Goal: Information Seeking & Learning: Learn about a topic

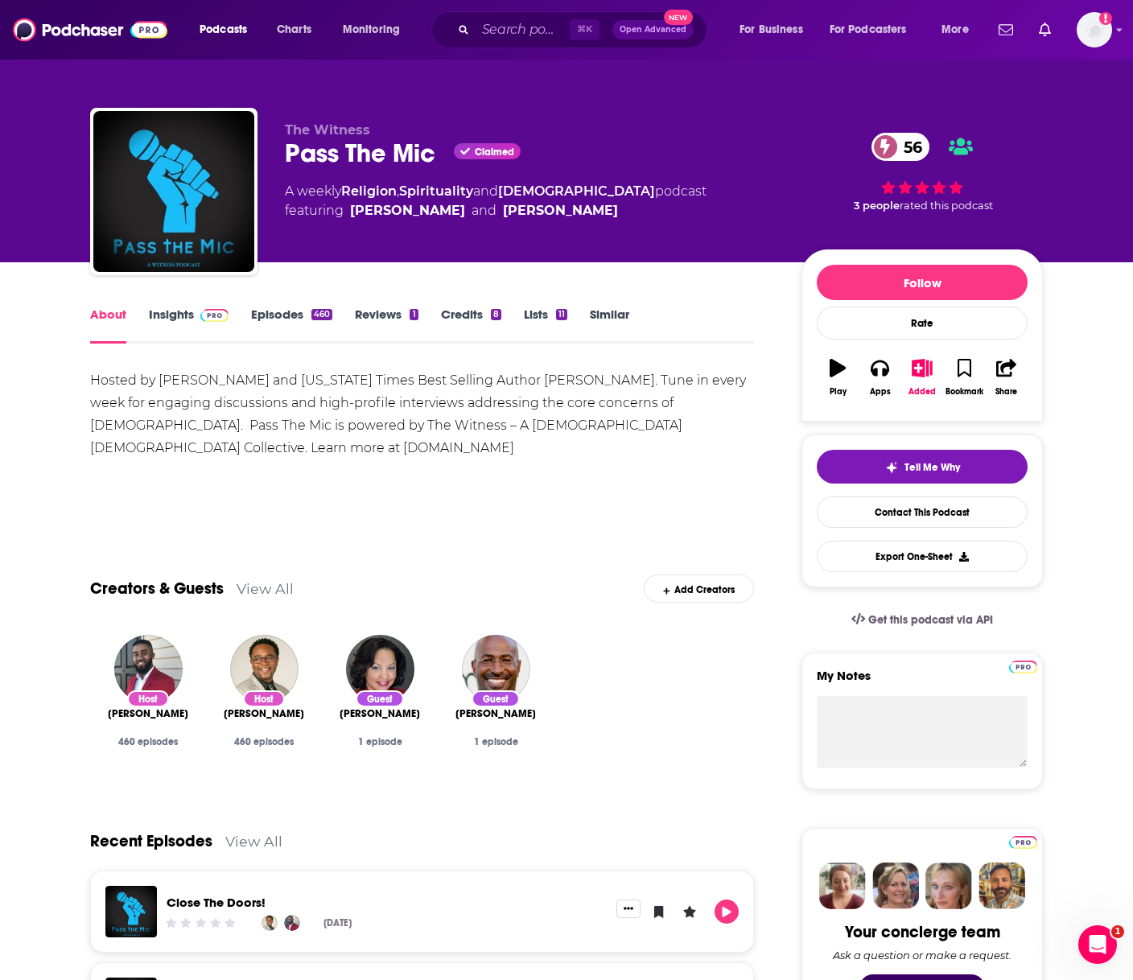
click at [188, 312] on link "Insights" at bounding box center [189, 325] width 80 height 37
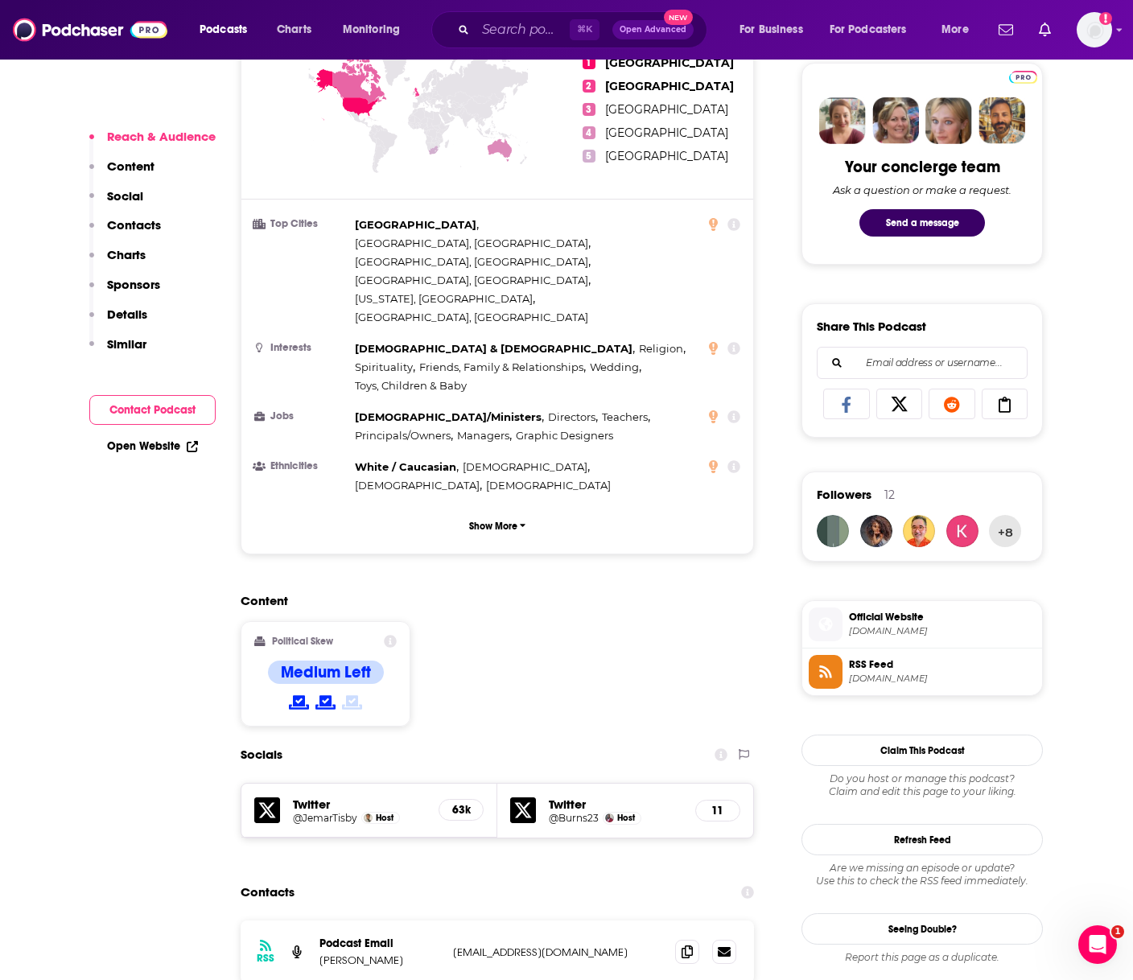
scroll to position [885, 0]
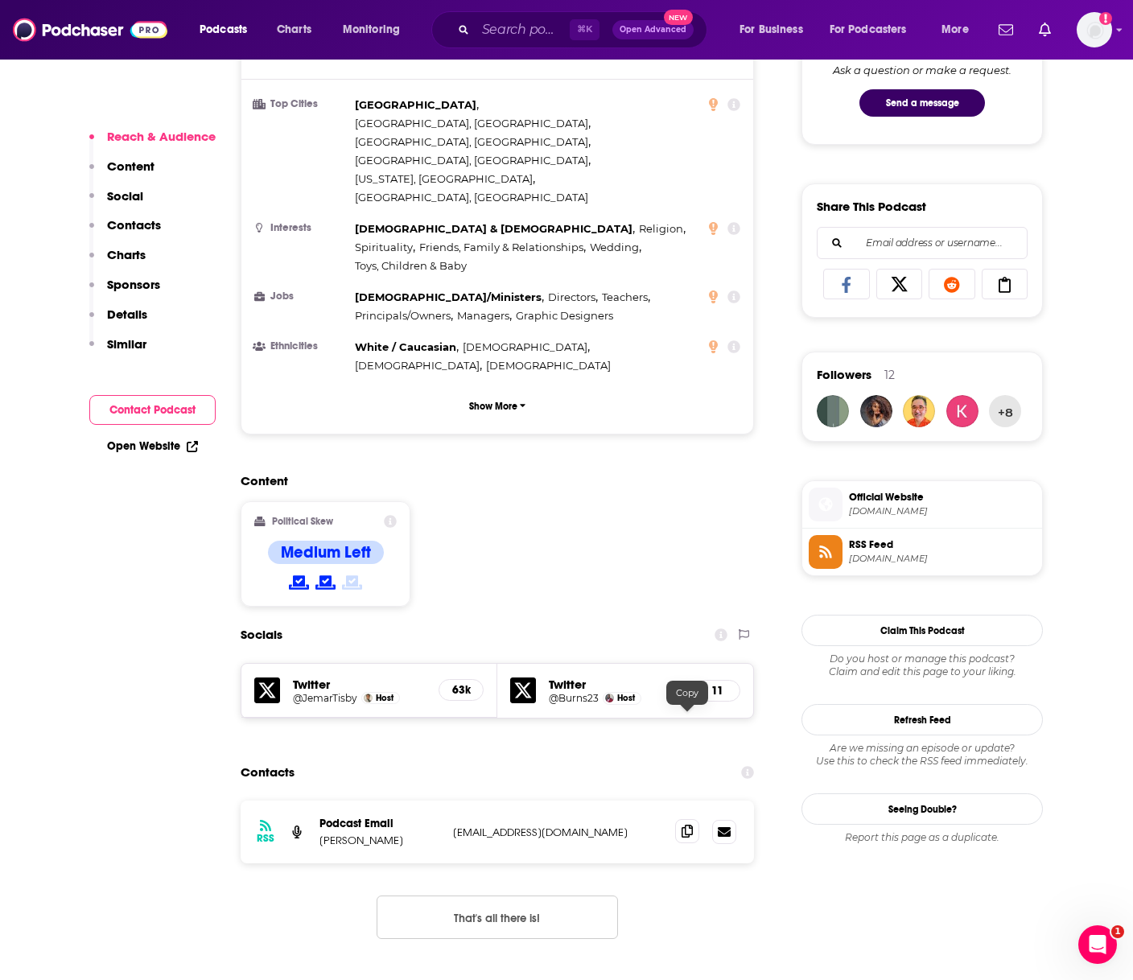
click at [695, 819] on span at bounding box center [687, 831] width 24 height 24
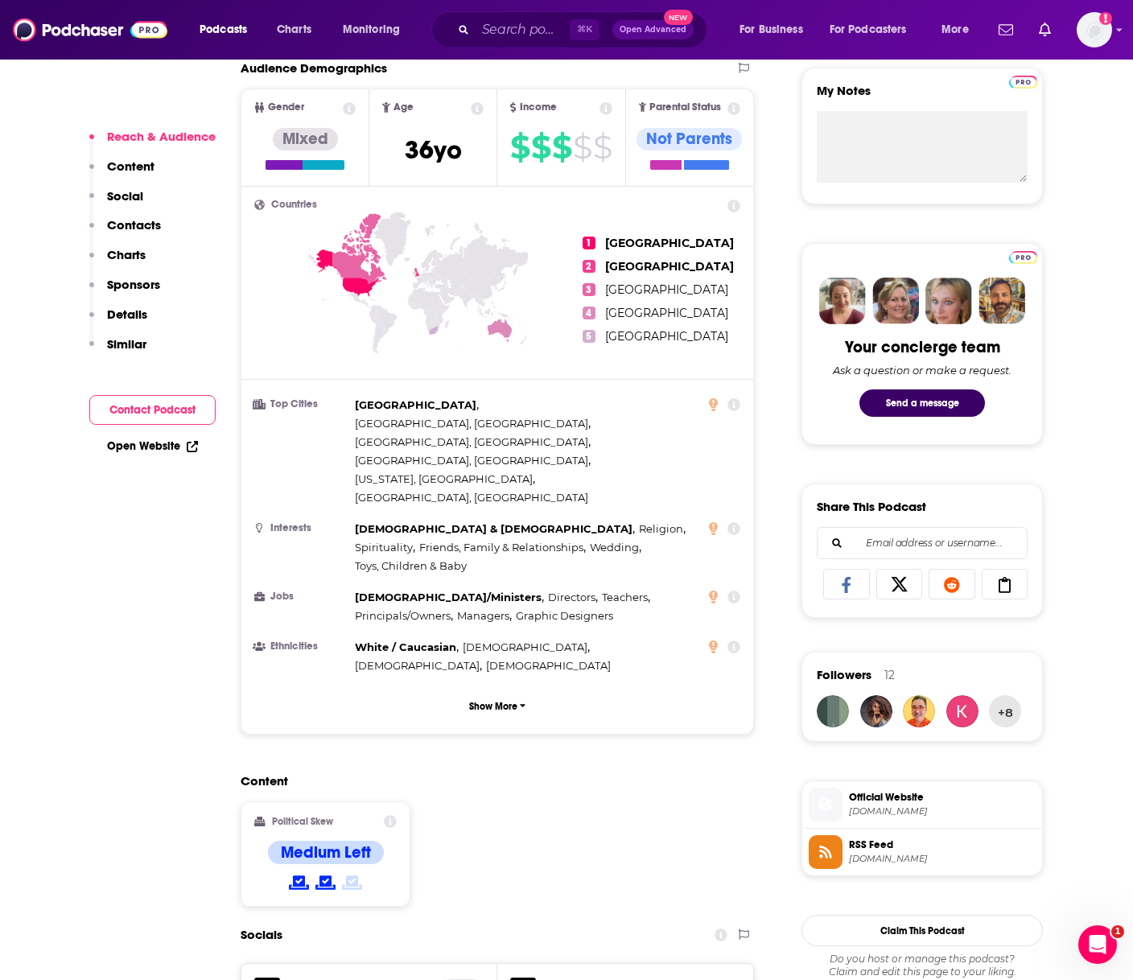
scroll to position [89, 0]
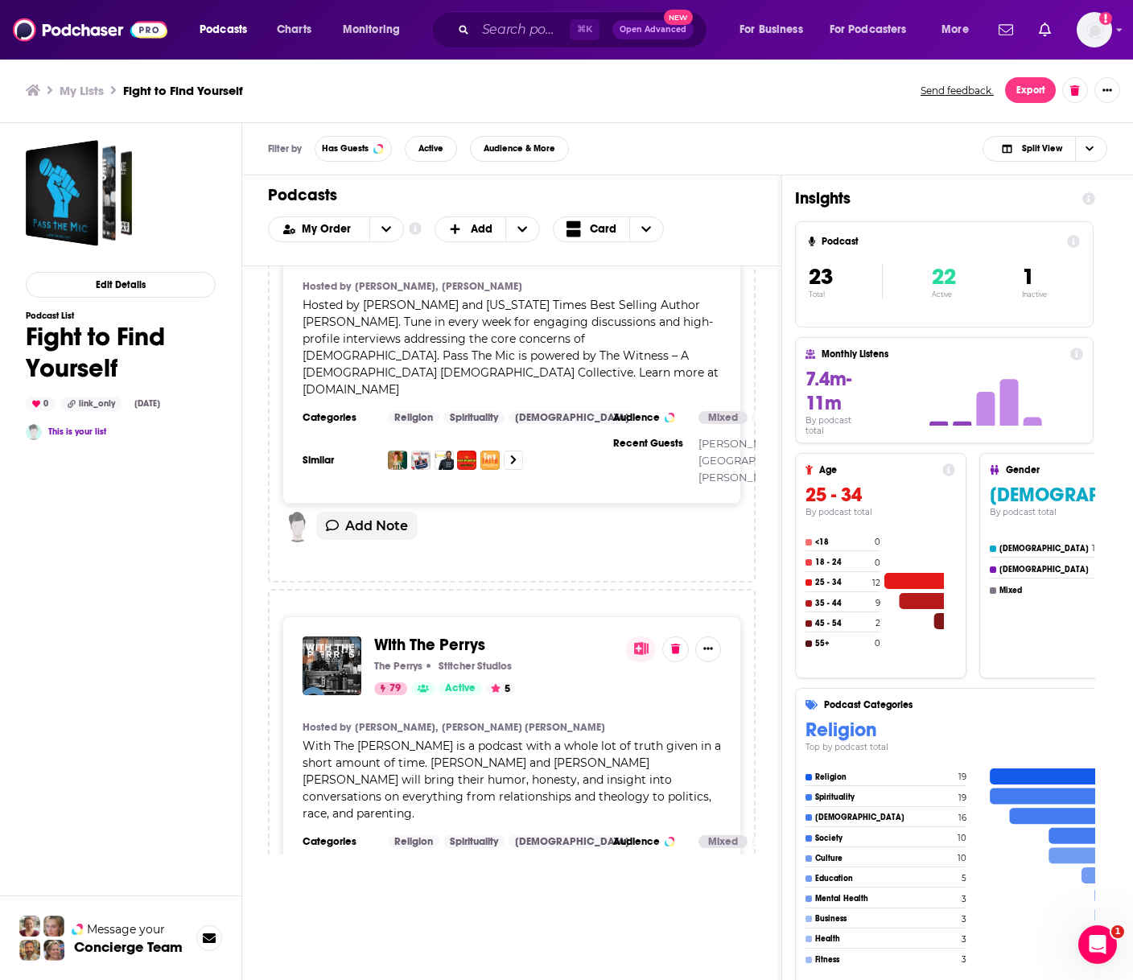
scroll to position [120, 0]
click at [431, 633] on span "With The Perrys" at bounding box center [429, 643] width 111 height 20
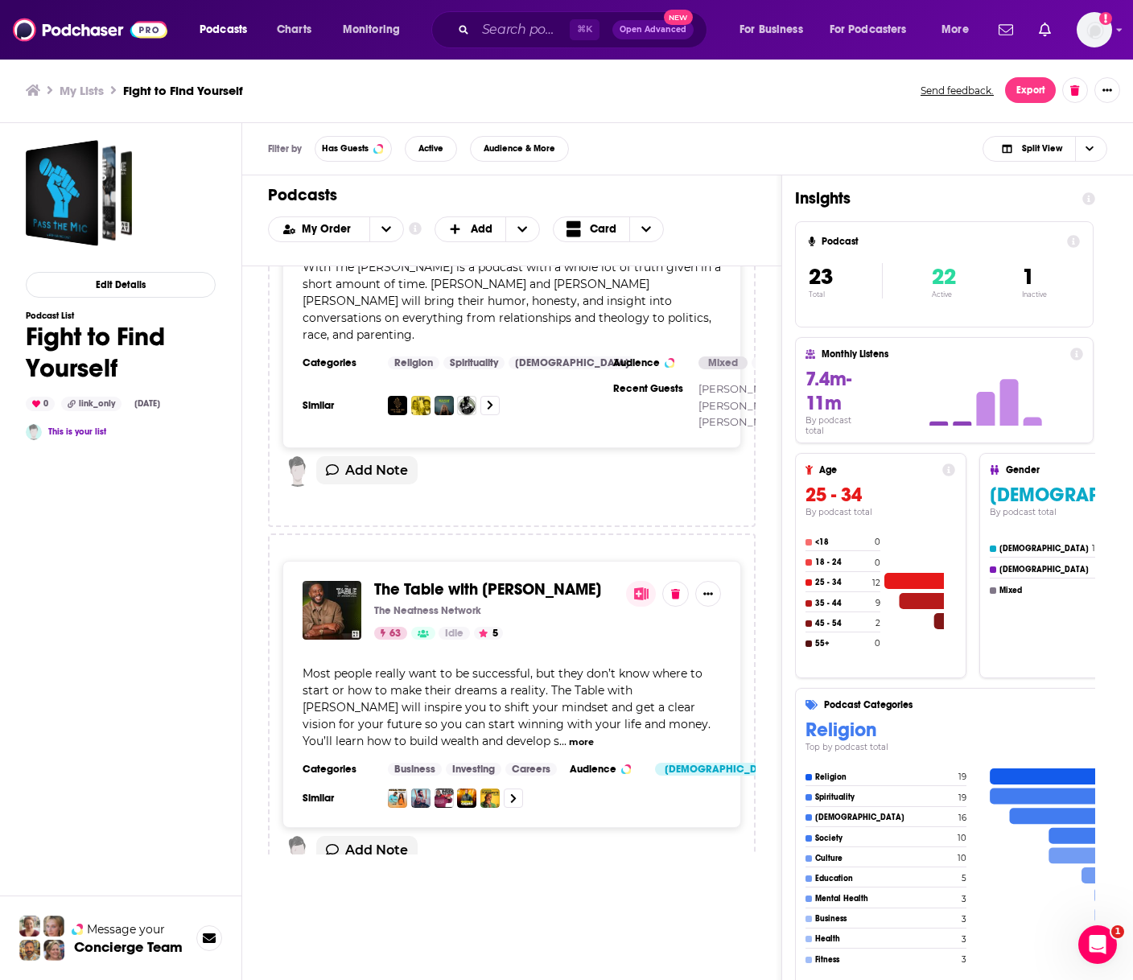
scroll to position [615, 0]
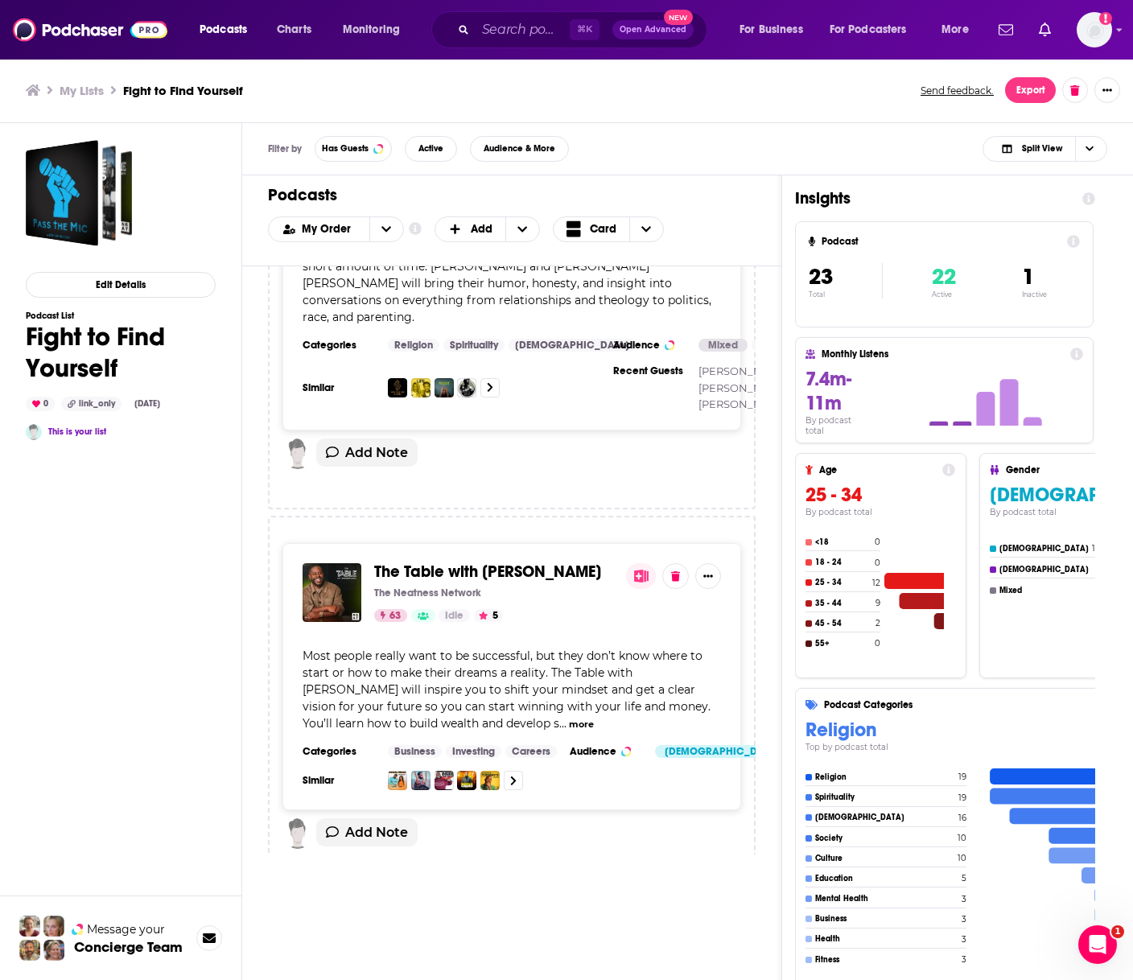
drag, startPoint x: 443, startPoint y: 536, endPoint x: 452, endPoint y: 540, distance: 9.7
click at [446, 562] on span "The Table with Anthony ONeal" at bounding box center [487, 572] width 227 height 20
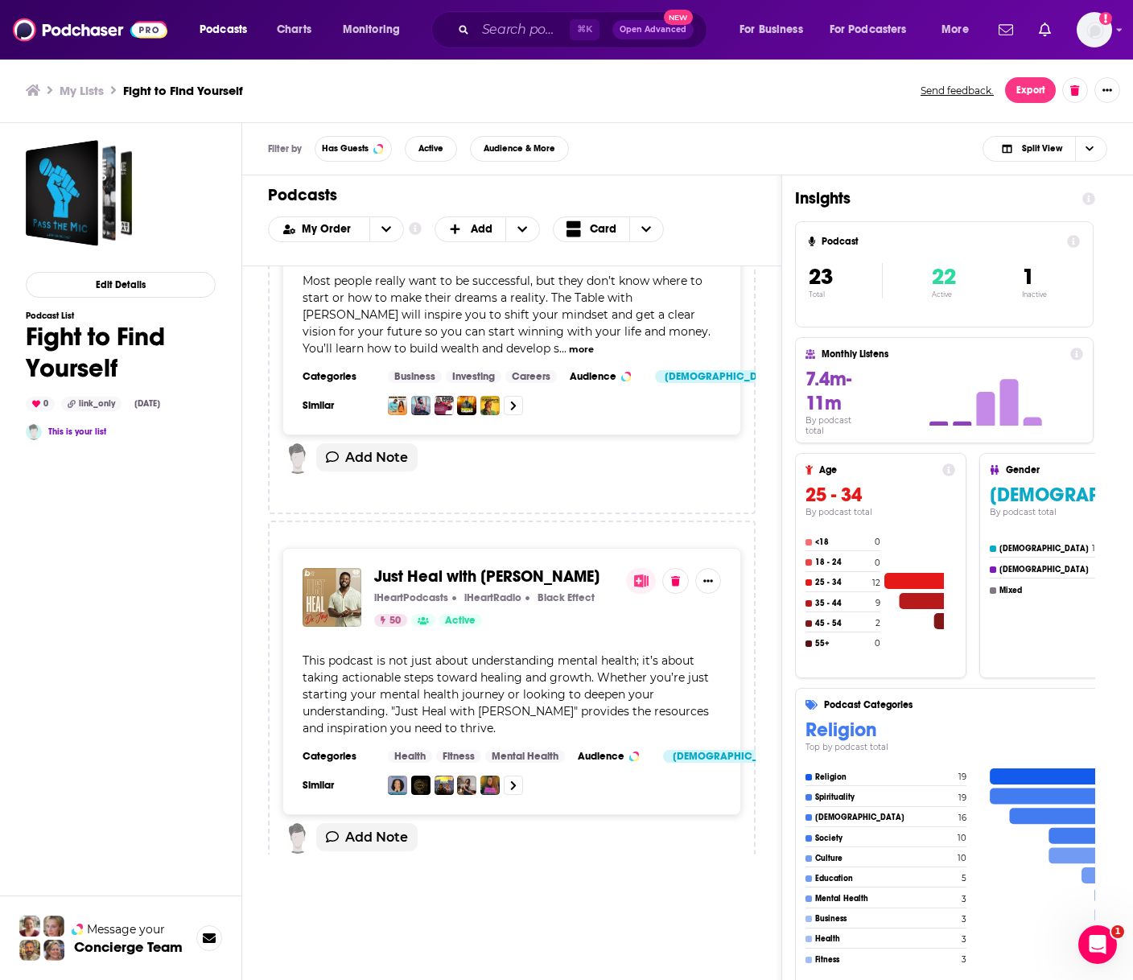
scroll to position [1062, 0]
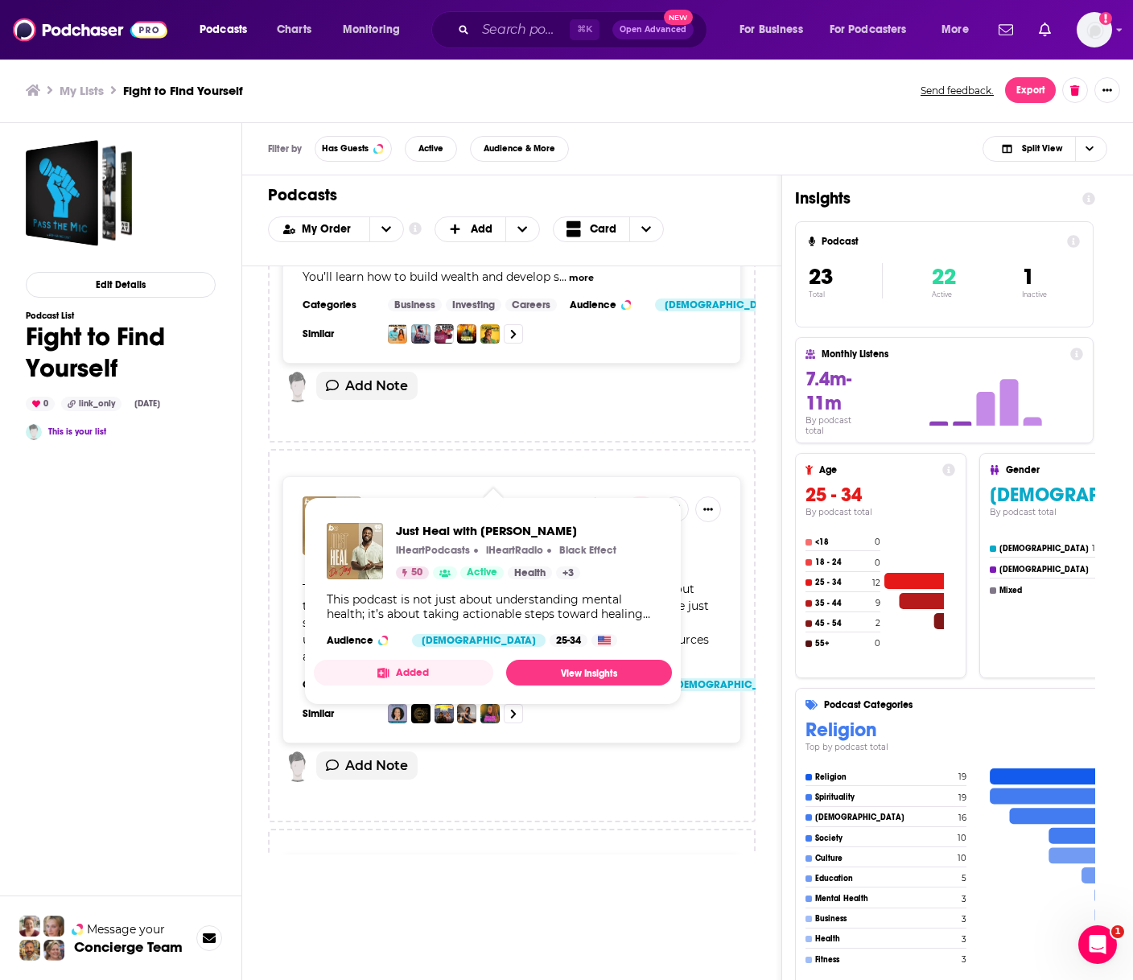
click at [428, 495] on span "Just Heal with Dr Jay" at bounding box center [486, 505] width 225 height 20
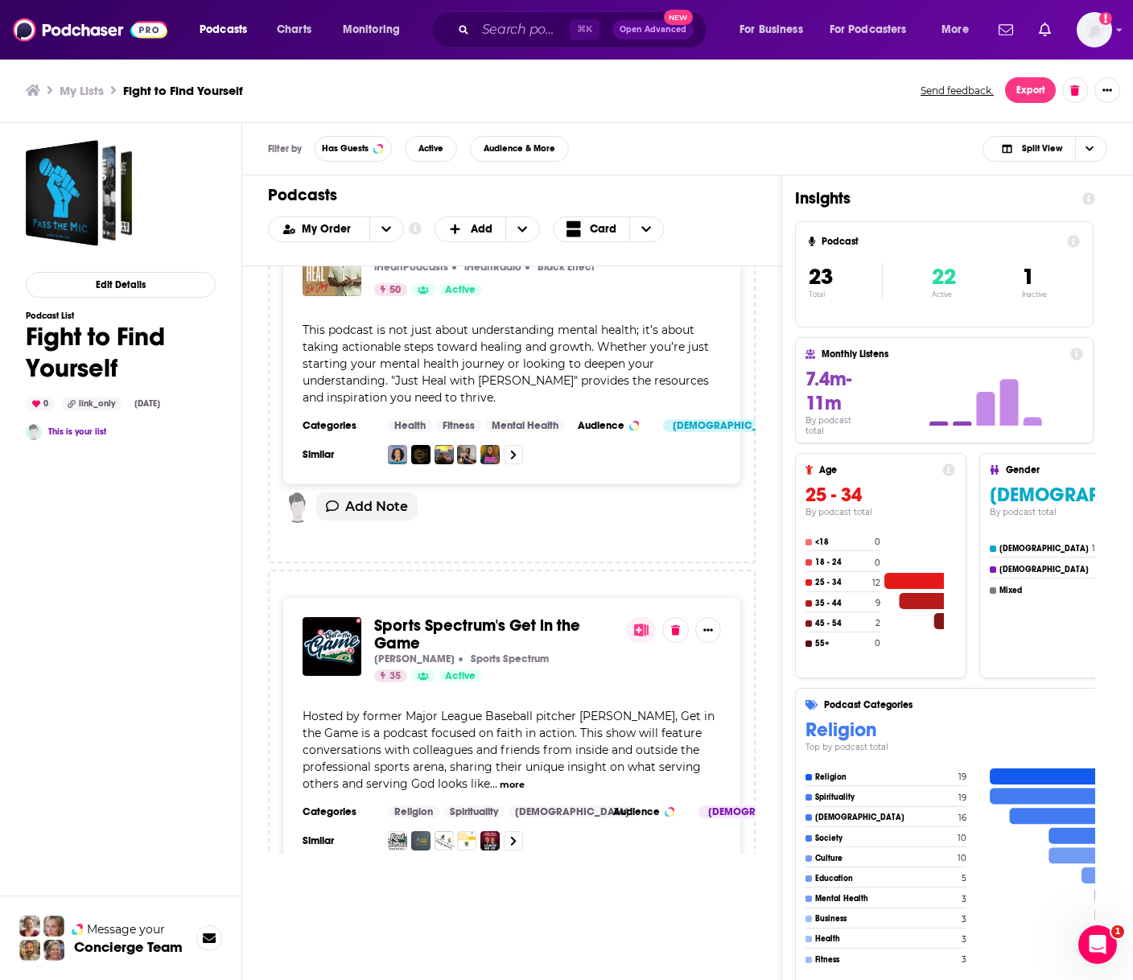
scroll to position [1351, 0]
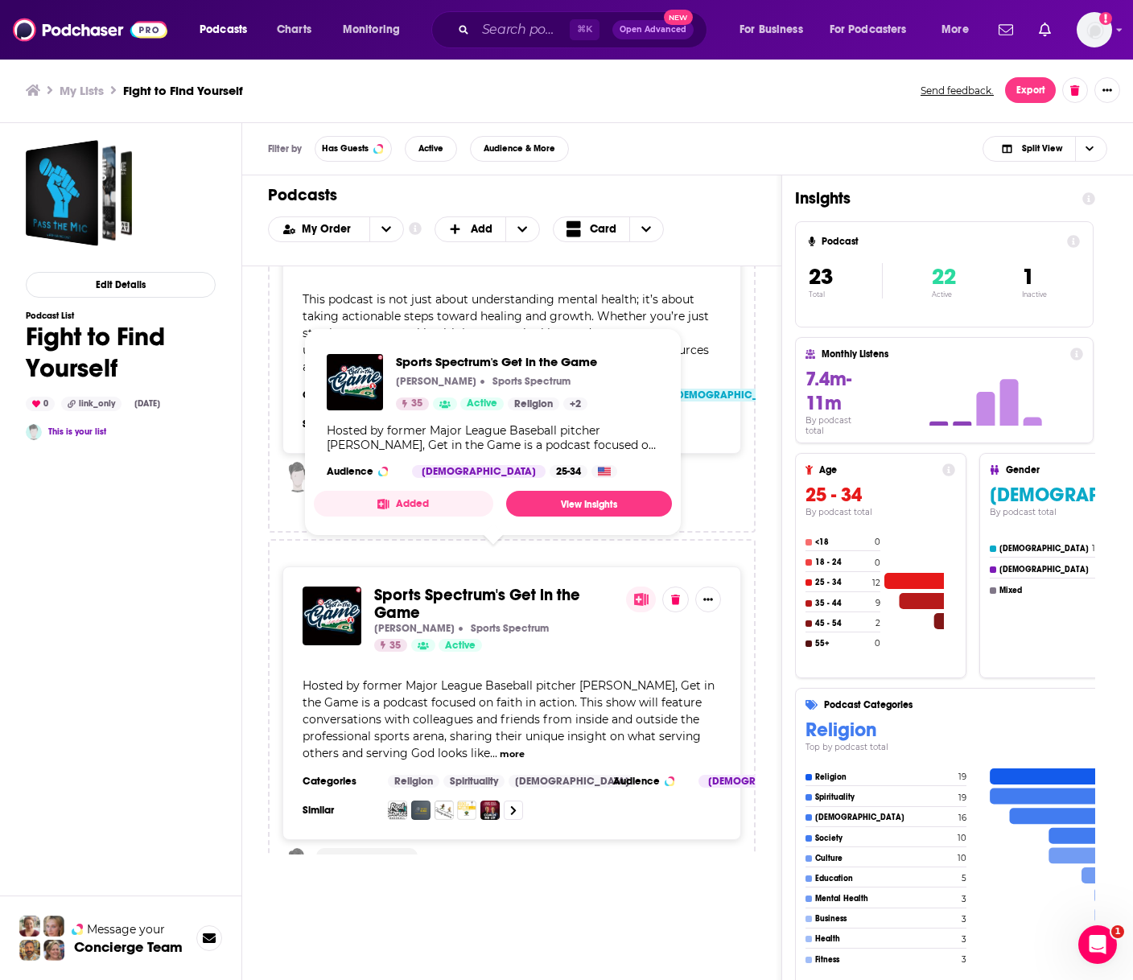
click at [425, 585] on span "Sports Spectrum's Get in the Game" at bounding box center [477, 604] width 206 height 38
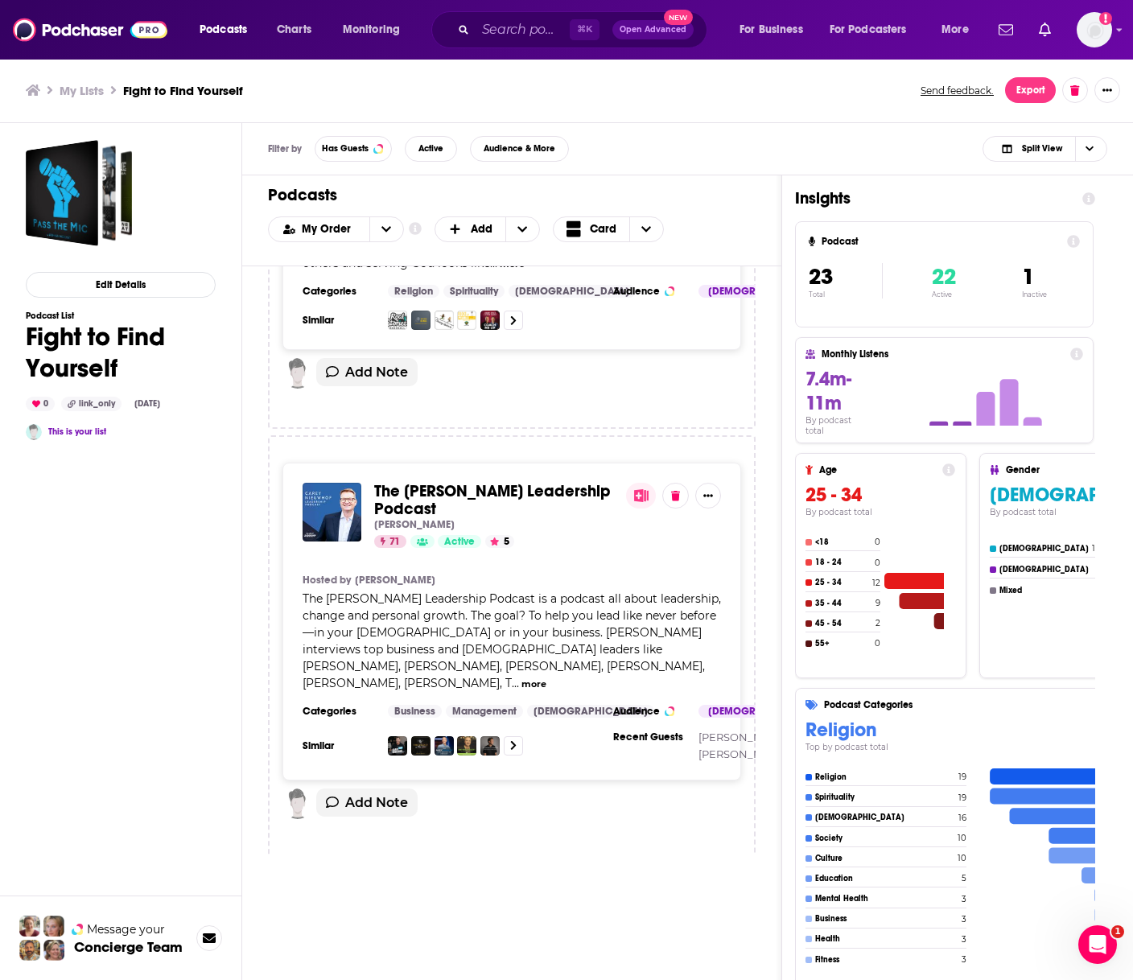
scroll to position [1856, 0]
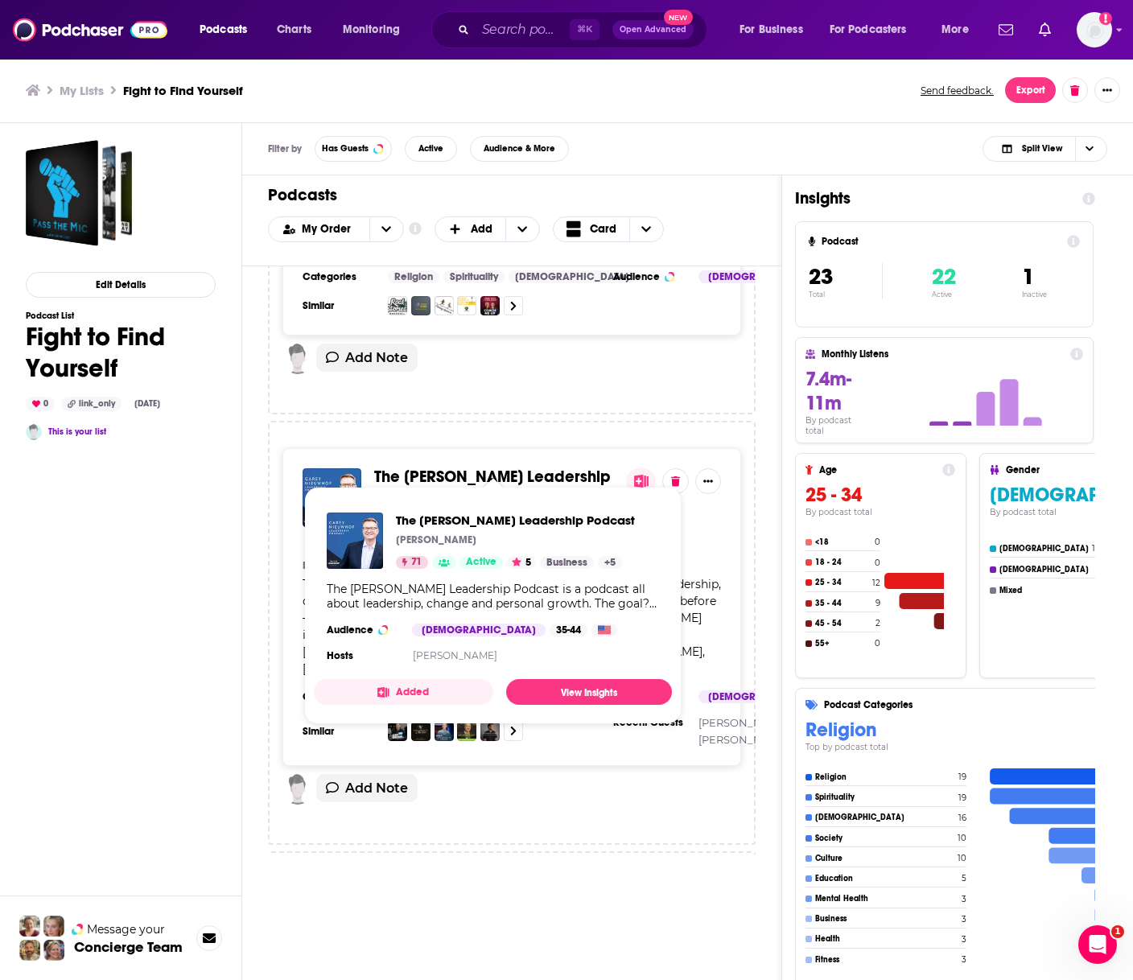
click at [443, 467] on span "The Carey Nieuwhof Leadership Podcast" at bounding box center [492, 486] width 237 height 38
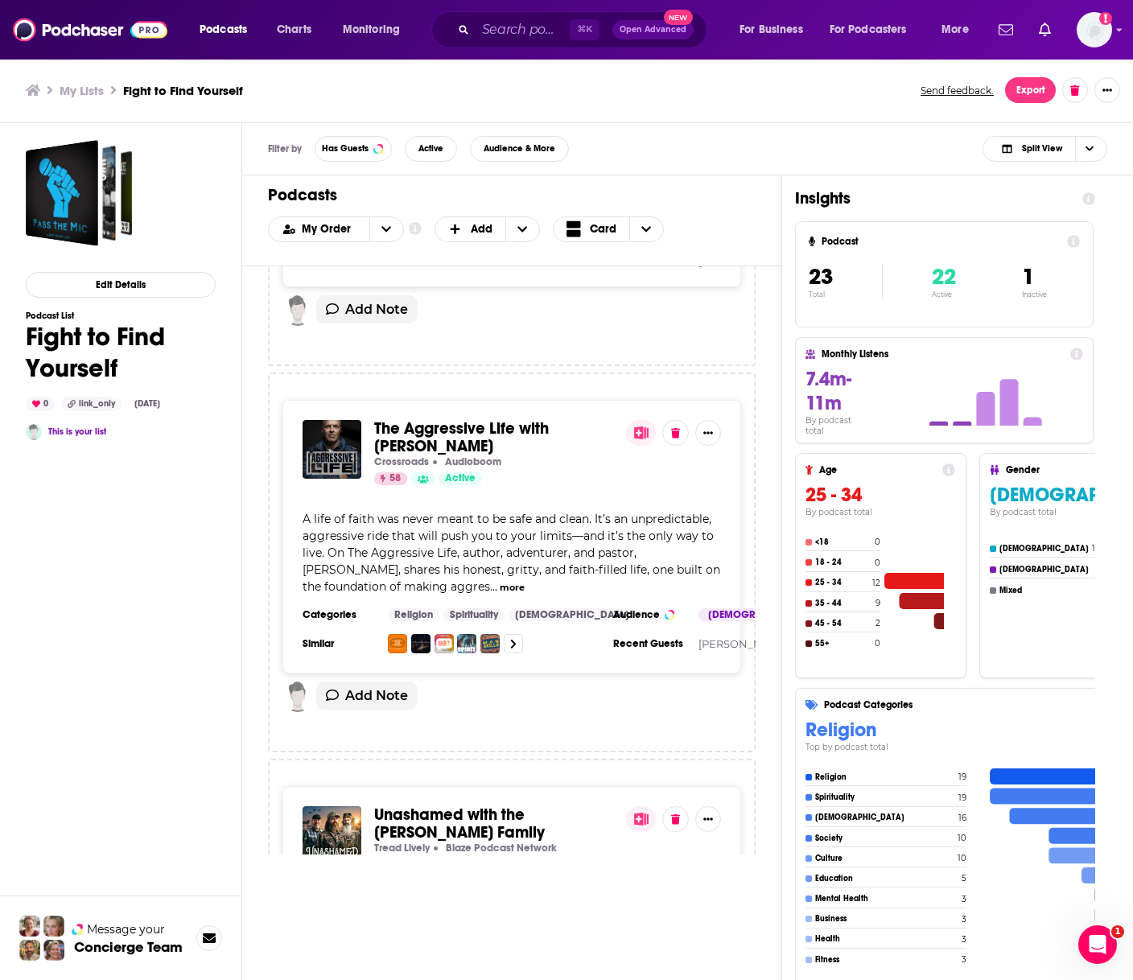
scroll to position [2366, 0]
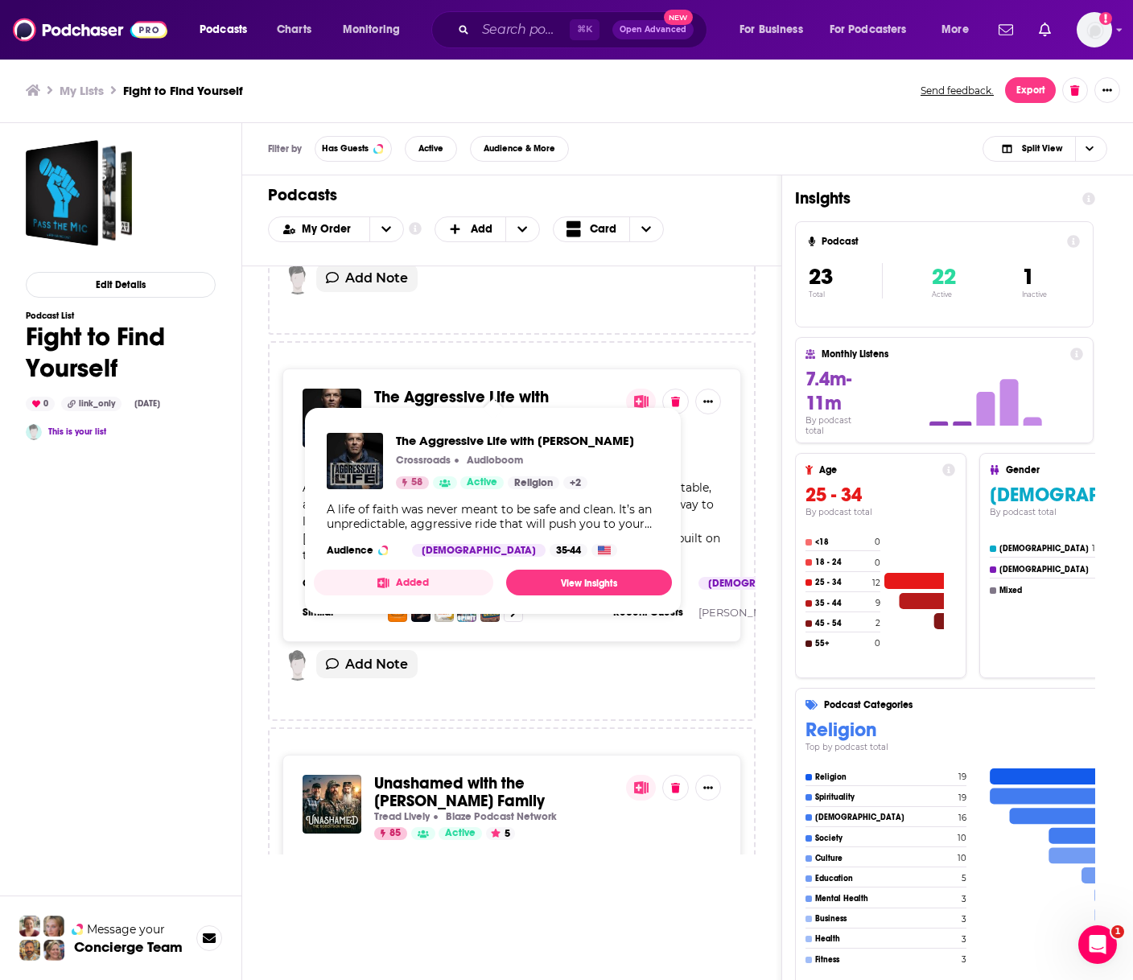
click at [434, 387] on span "The Aggressive Life with Brian Tome" at bounding box center [461, 406] width 175 height 38
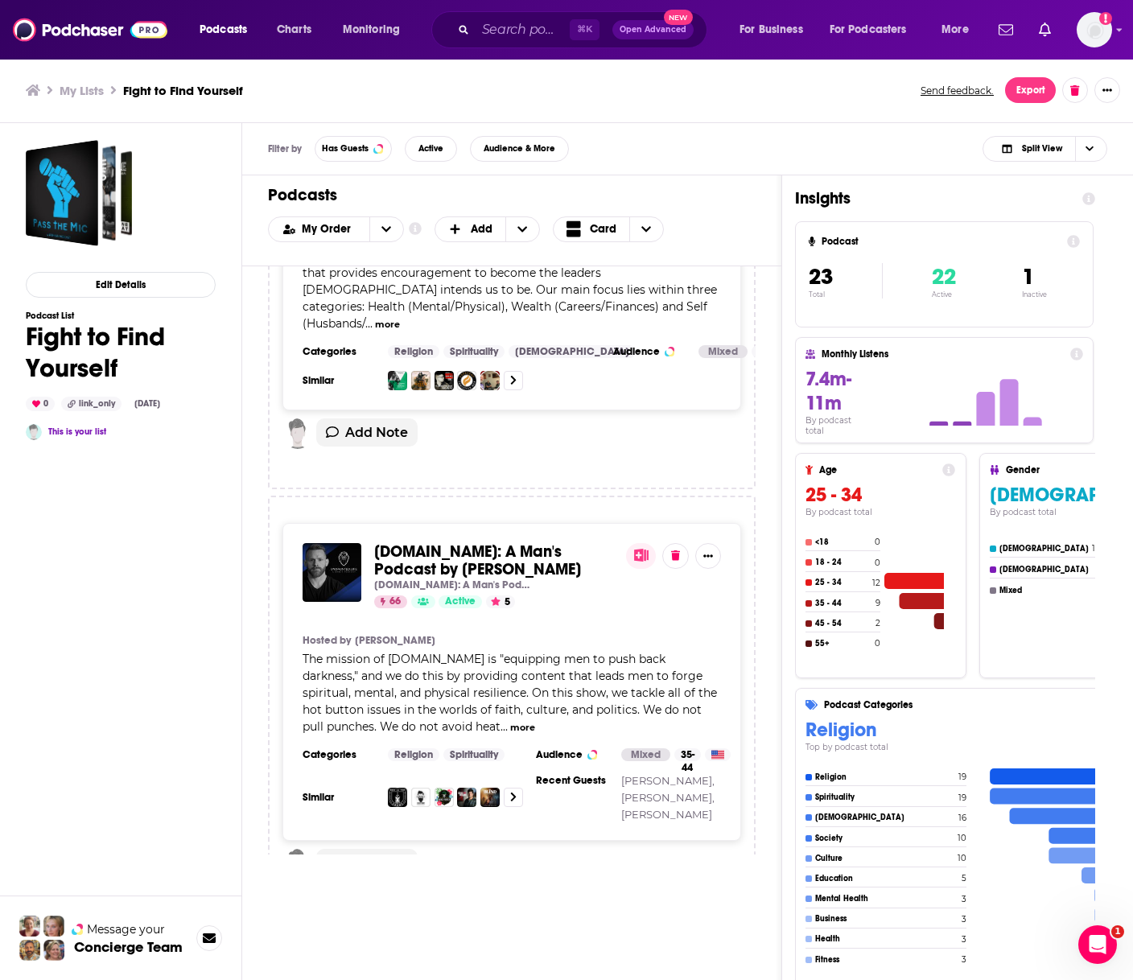
scroll to position [3452, 0]
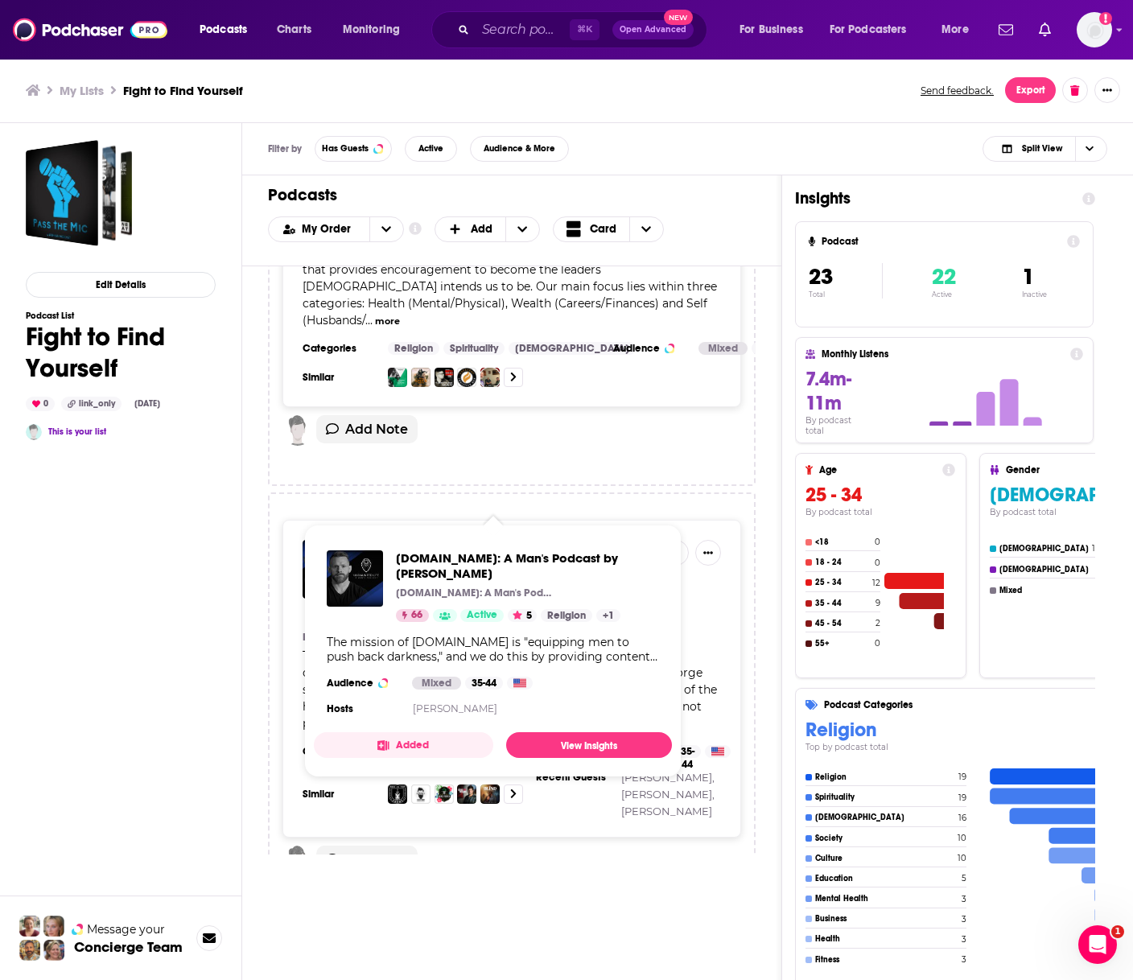
click at [446, 538] on span "Undaunted.Life: A Man's Podcast by Kyle Thompson" at bounding box center [477, 557] width 207 height 38
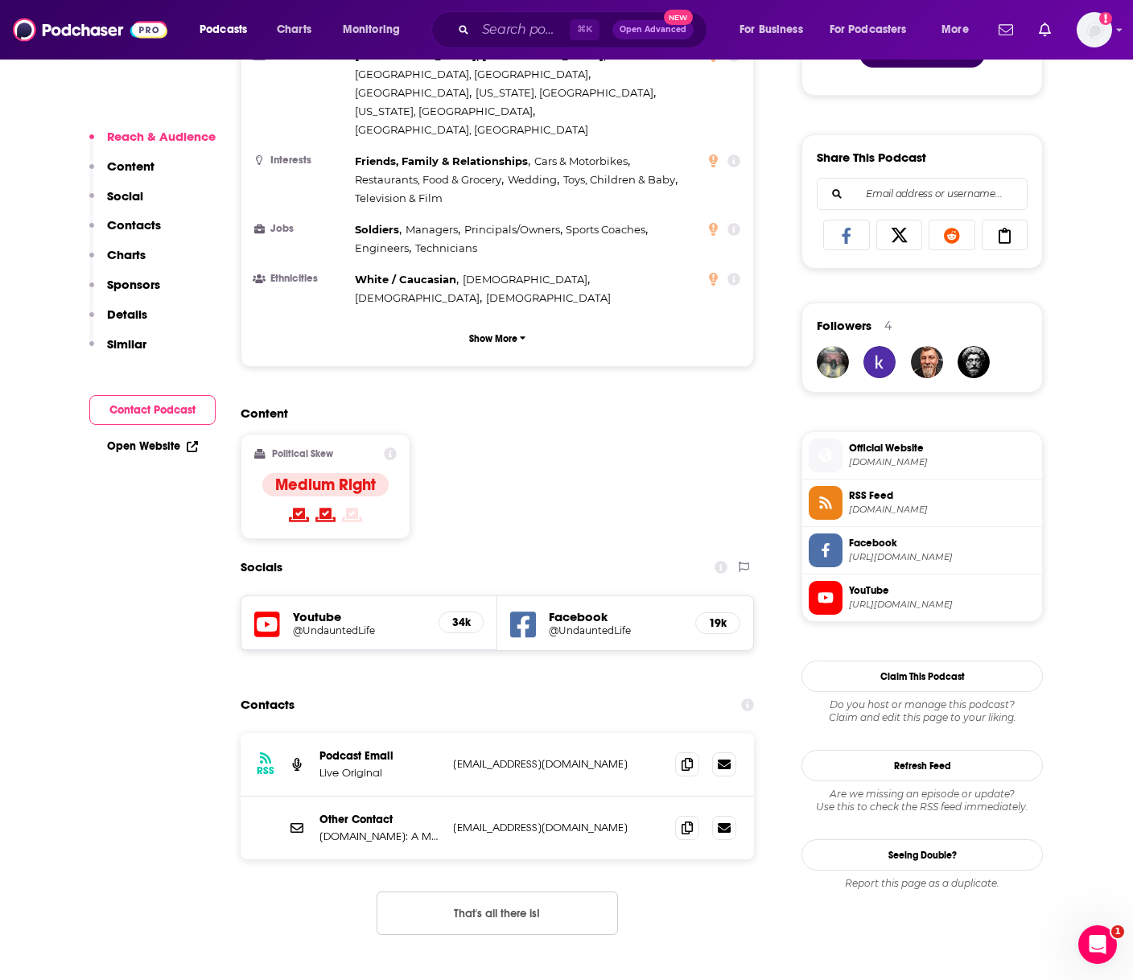
scroll to position [963, 0]
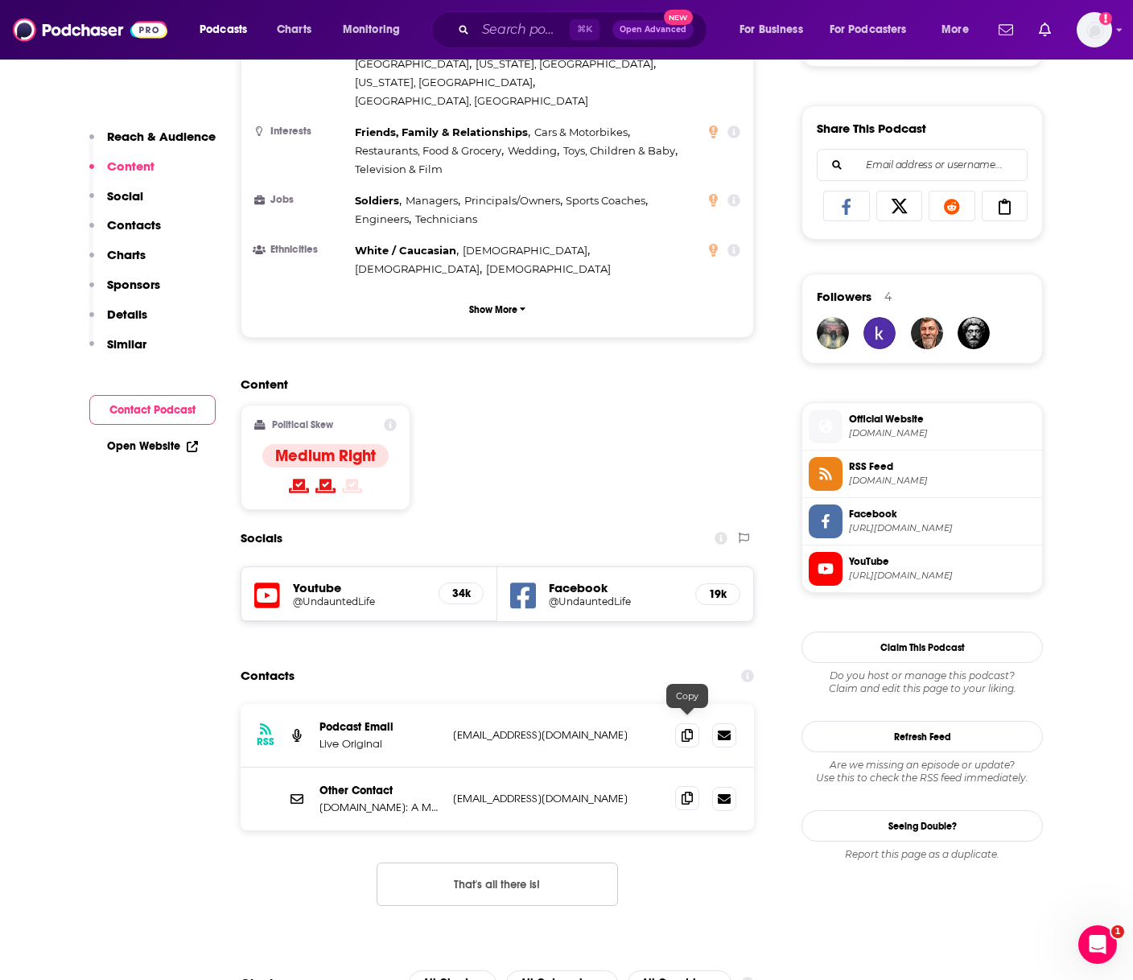
click at [687, 792] on icon at bounding box center [687, 798] width 11 height 13
click at [695, 786] on span at bounding box center [687, 798] width 24 height 24
click at [688, 792] on icon at bounding box center [687, 798] width 11 height 13
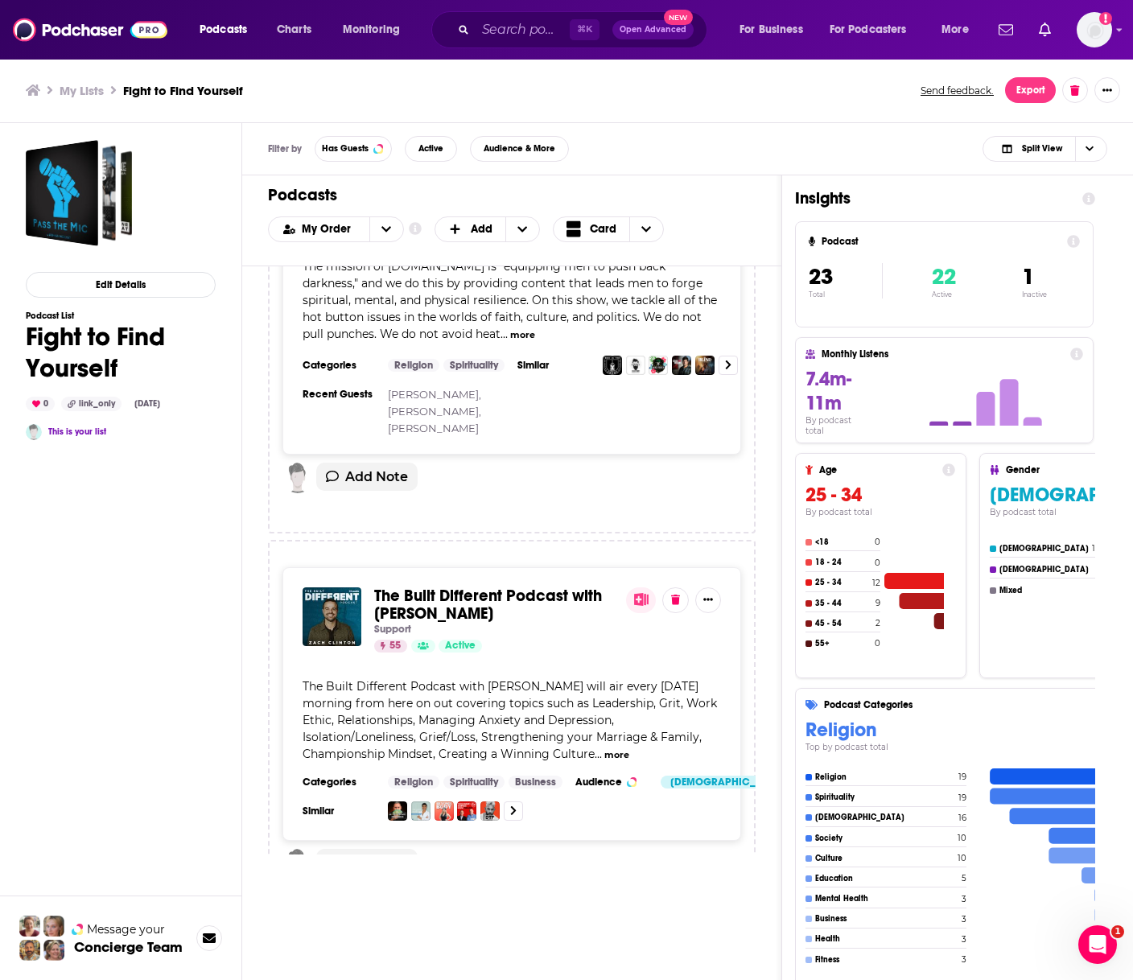
scroll to position [3842, 0]
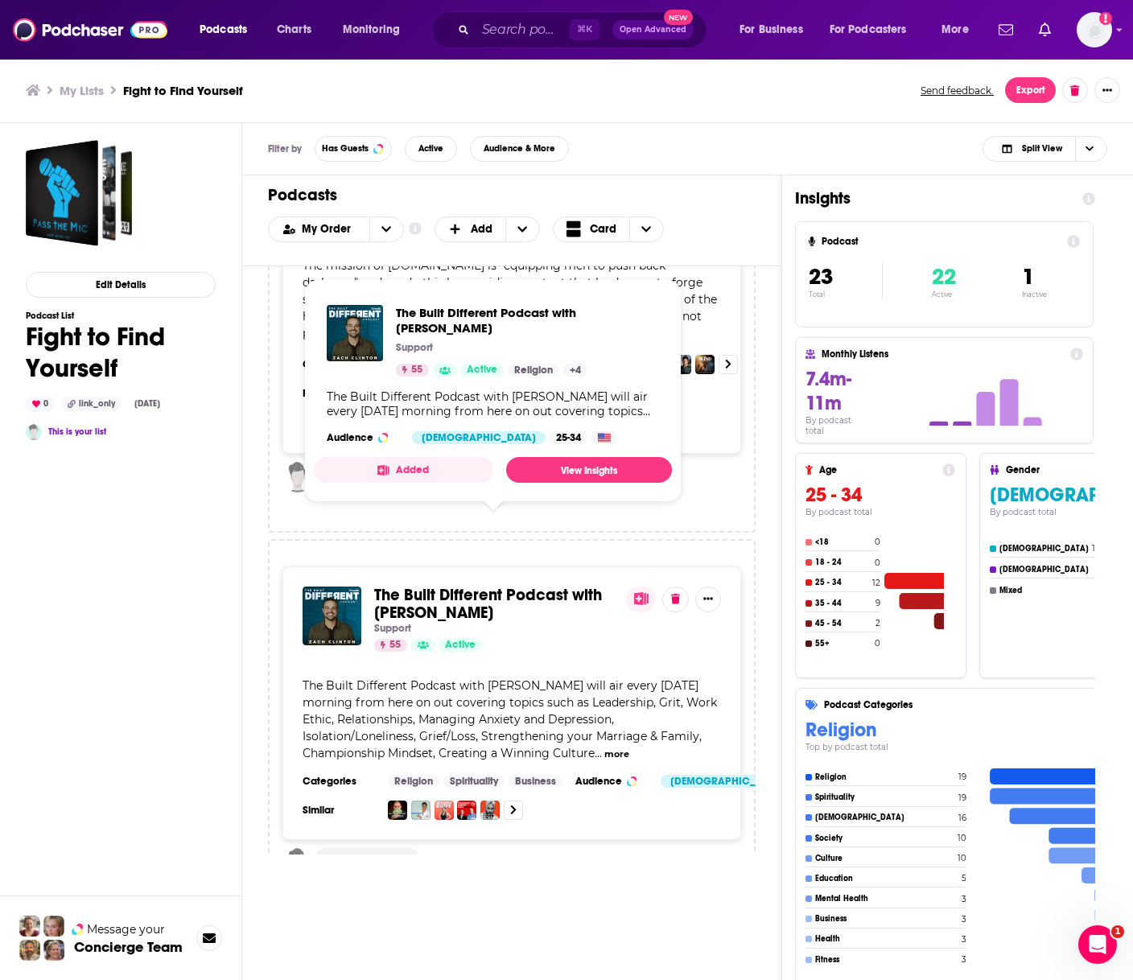
click at [448, 585] on span "The Built Different Podcast with Dr. Zach Clinton" at bounding box center [488, 604] width 228 height 38
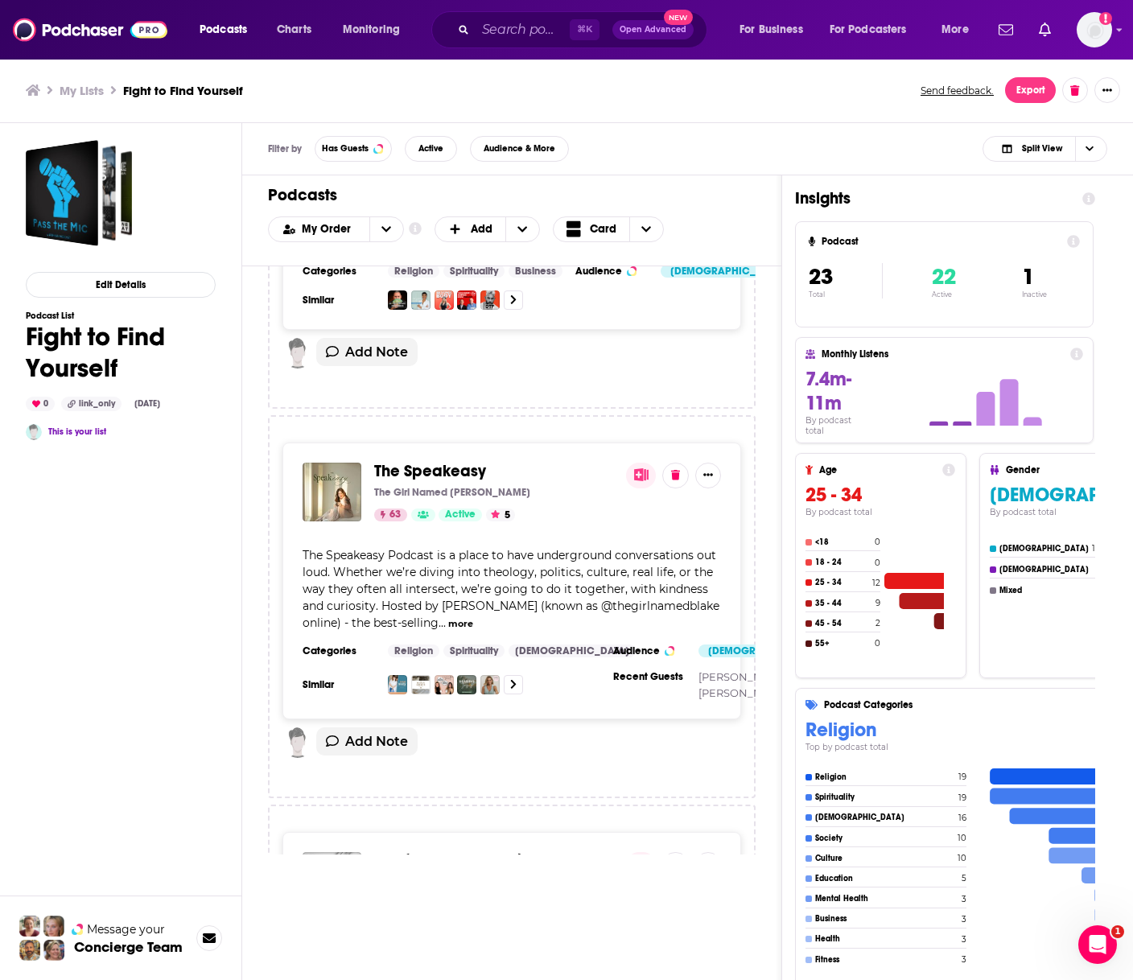
scroll to position [4407, 0]
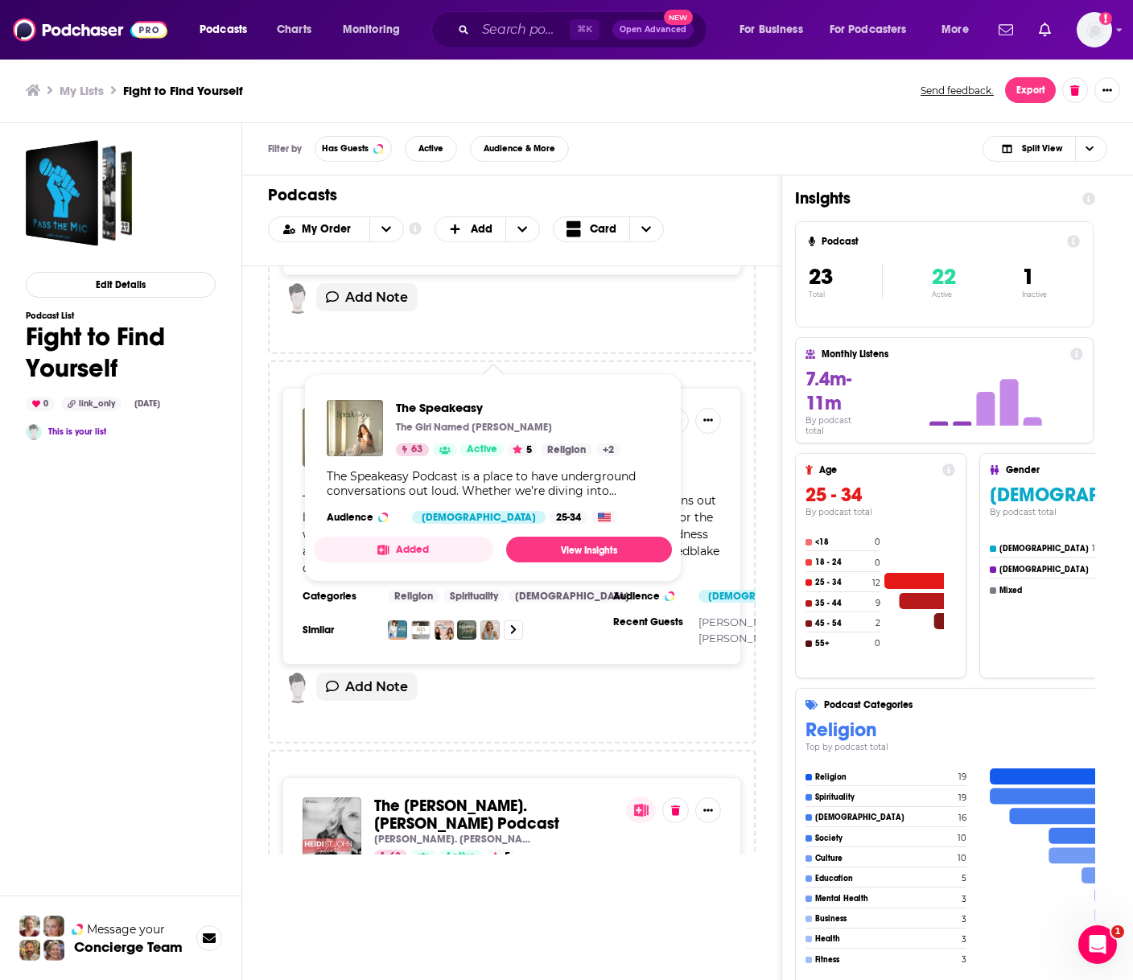
click at [447, 406] on span "The Speakeasy" at bounding box center [430, 416] width 112 height 20
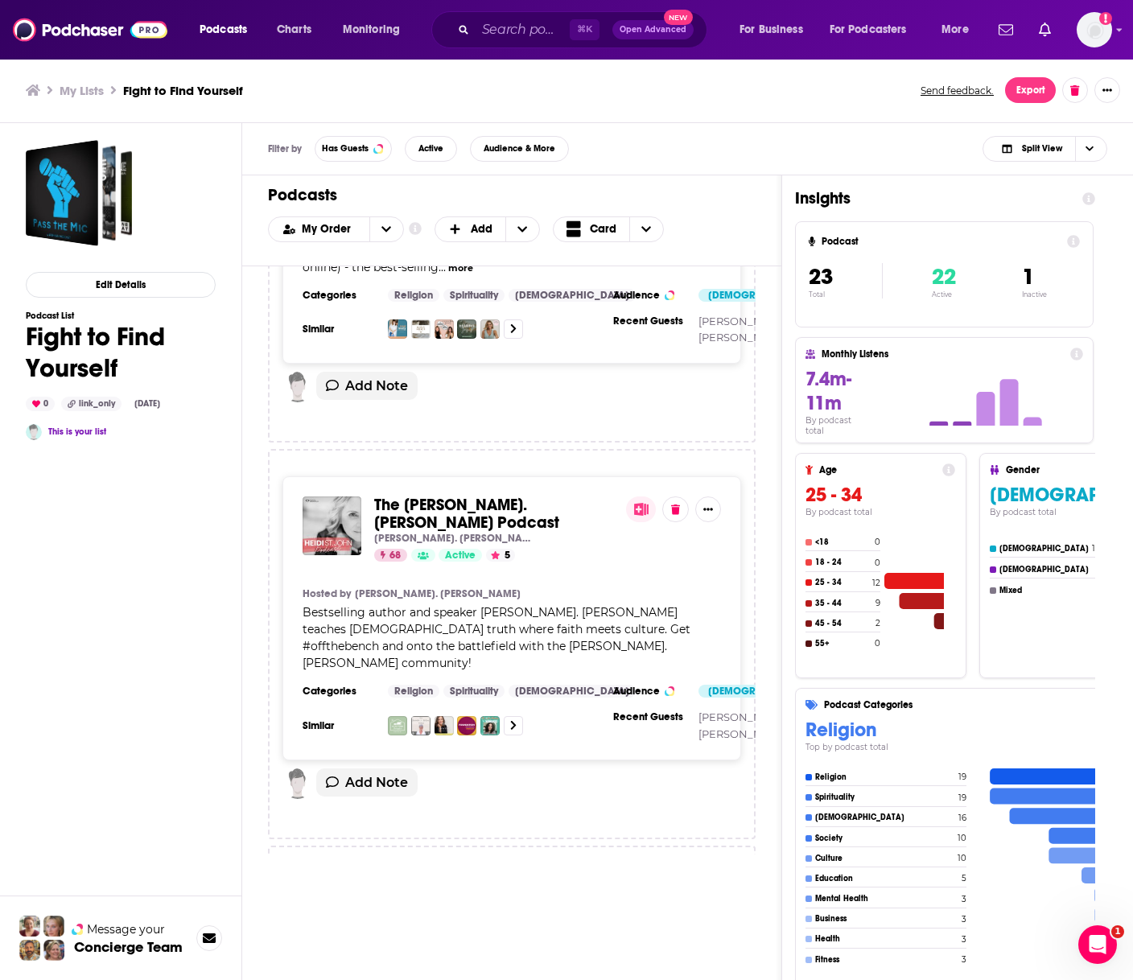
scroll to position [4712, 0]
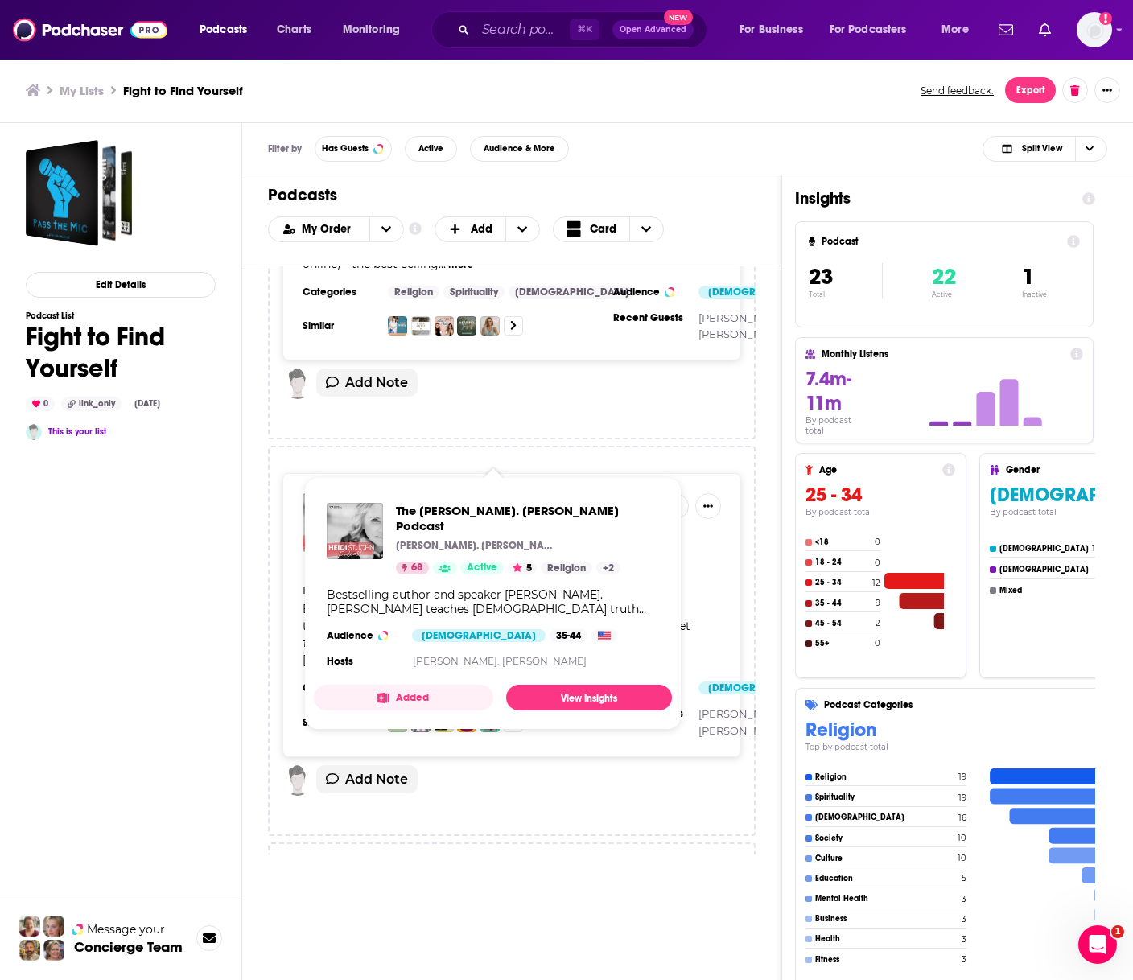
click at [379, 492] on span "The [PERSON_NAME]. [PERSON_NAME] Podcast" at bounding box center [466, 511] width 185 height 38
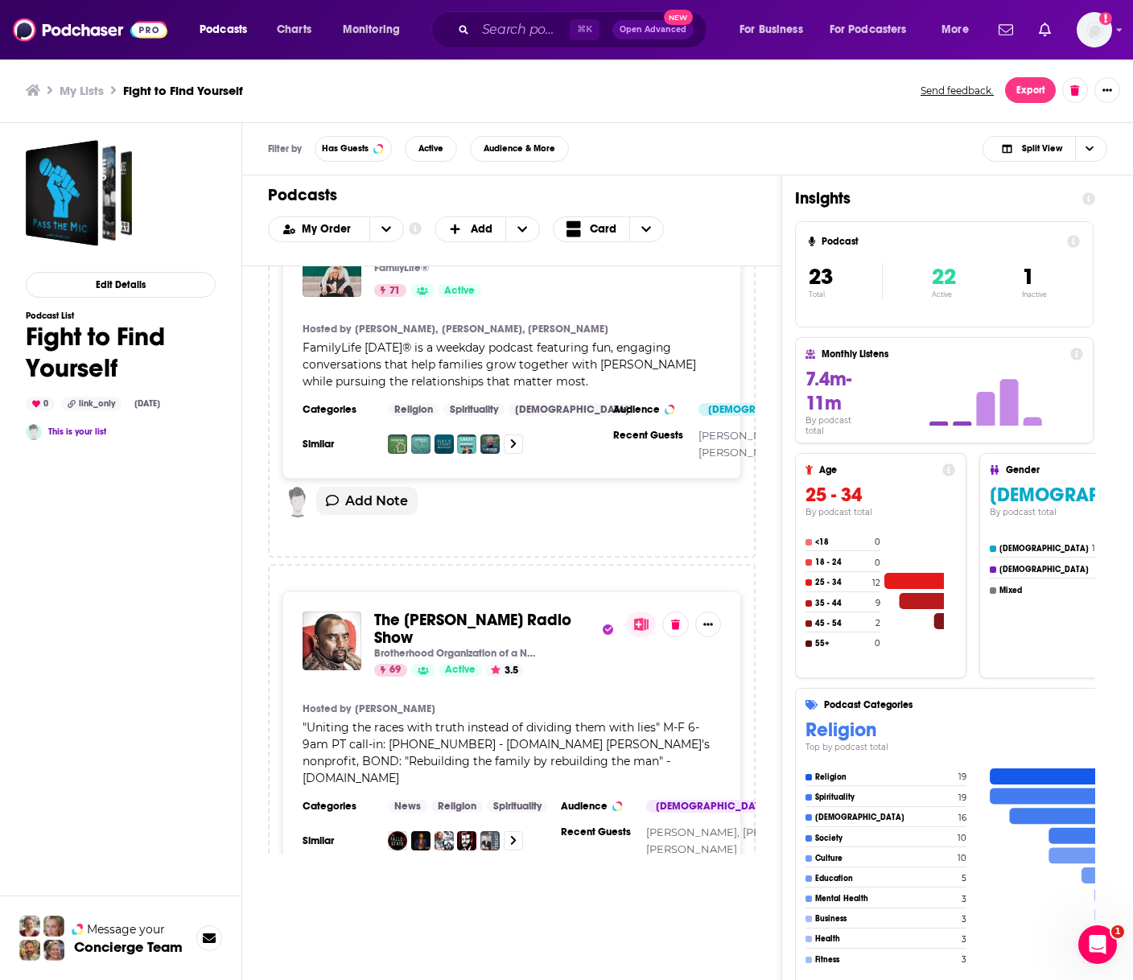
scroll to position [7799, 0]
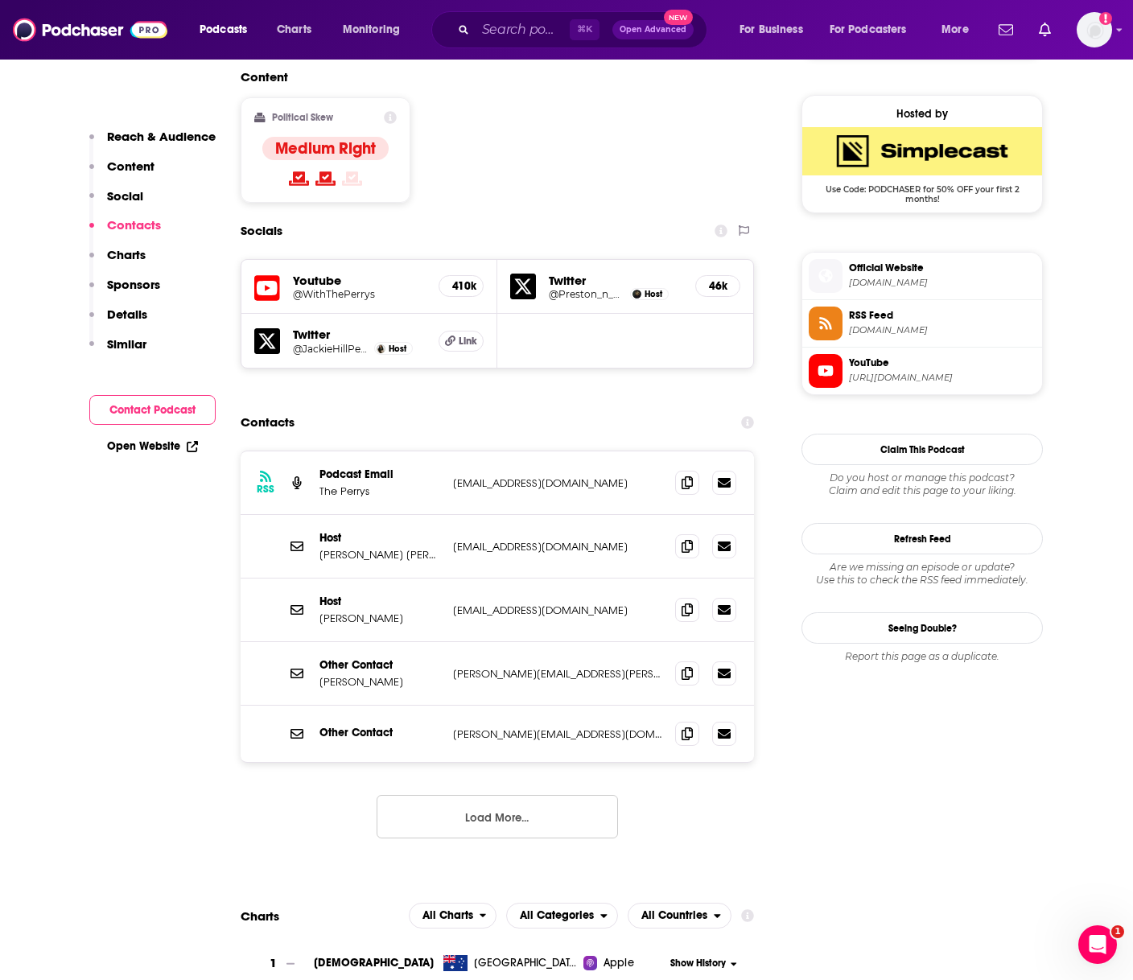
scroll to position [1396, 0]
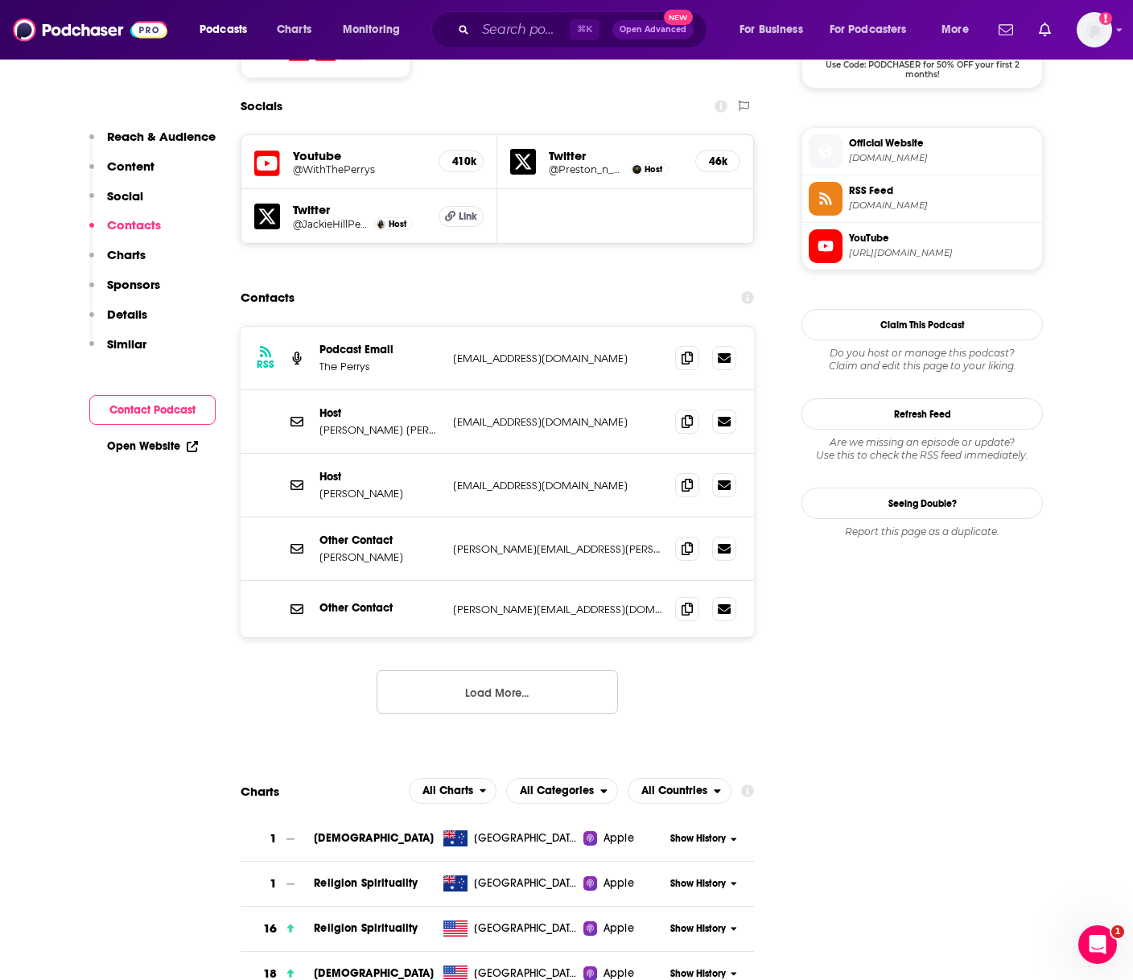
click at [556, 670] on button "Load More..." at bounding box center [497, 691] width 241 height 43
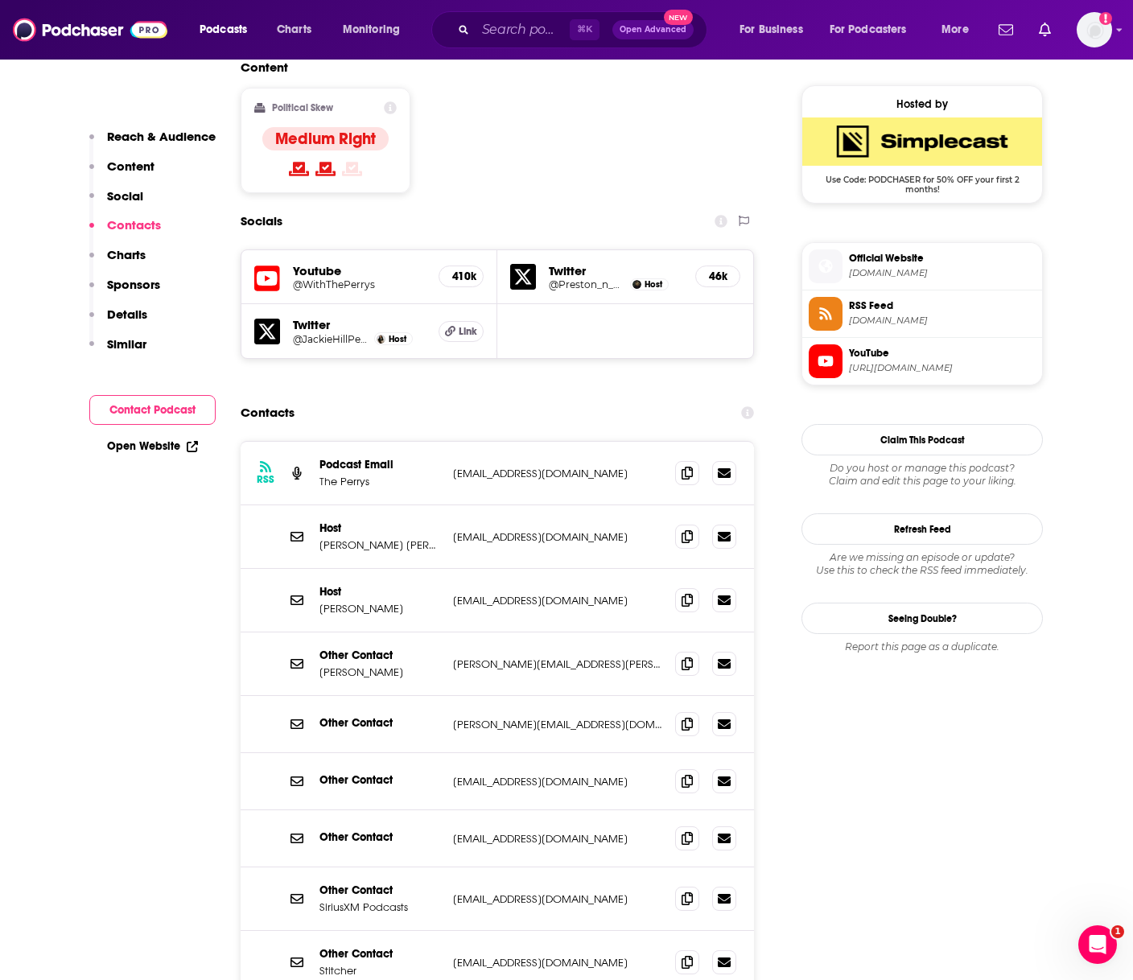
scroll to position [1265, 0]
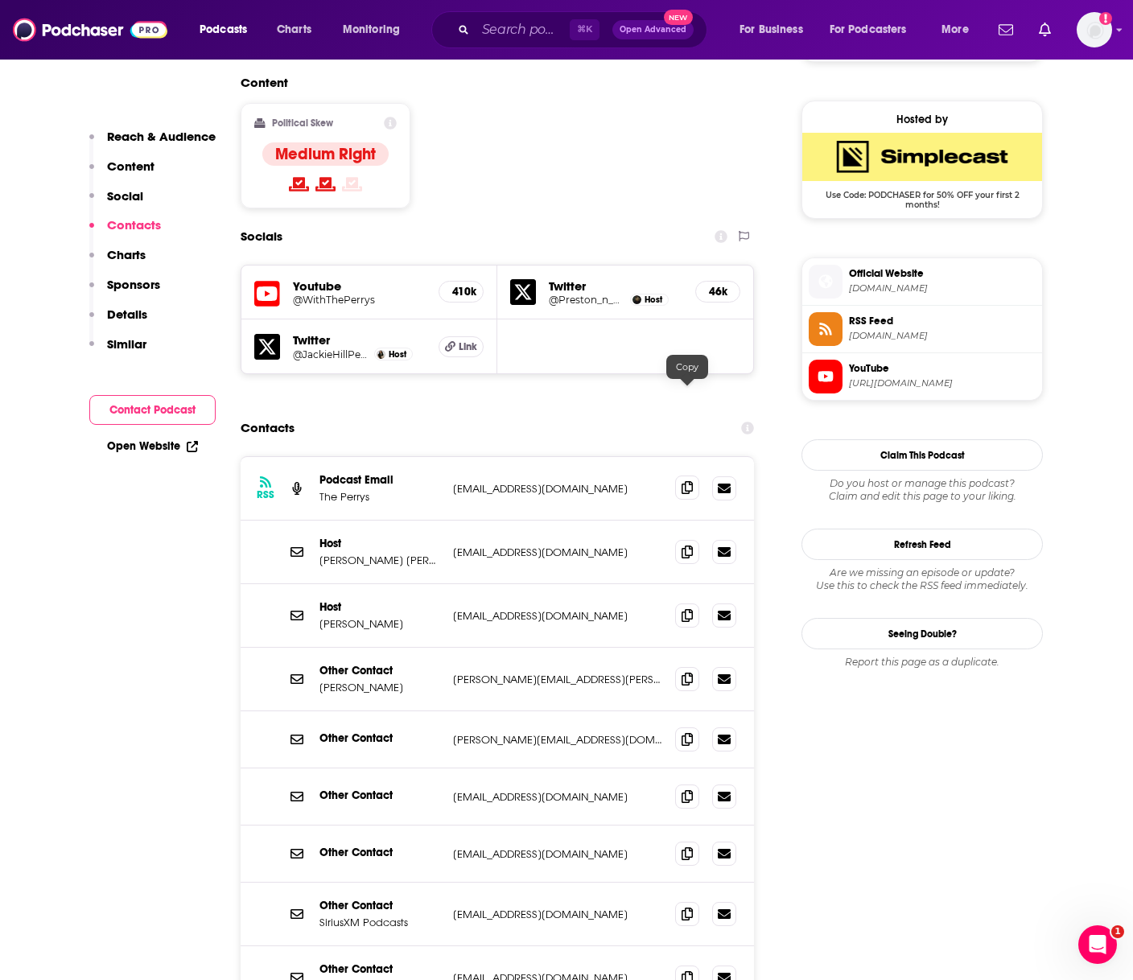
click at [691, 481] on icon at bounding box center [687, 487] width 11 height 13
click at [702, 540] on div at bounding box center [705, 552] width 61 height 24
click at [682, 545] on icon at bounding box center [687, 551] width 11 height 13
click at [687, 608] on icon at bounding box center [687, 614] width 11 height 13
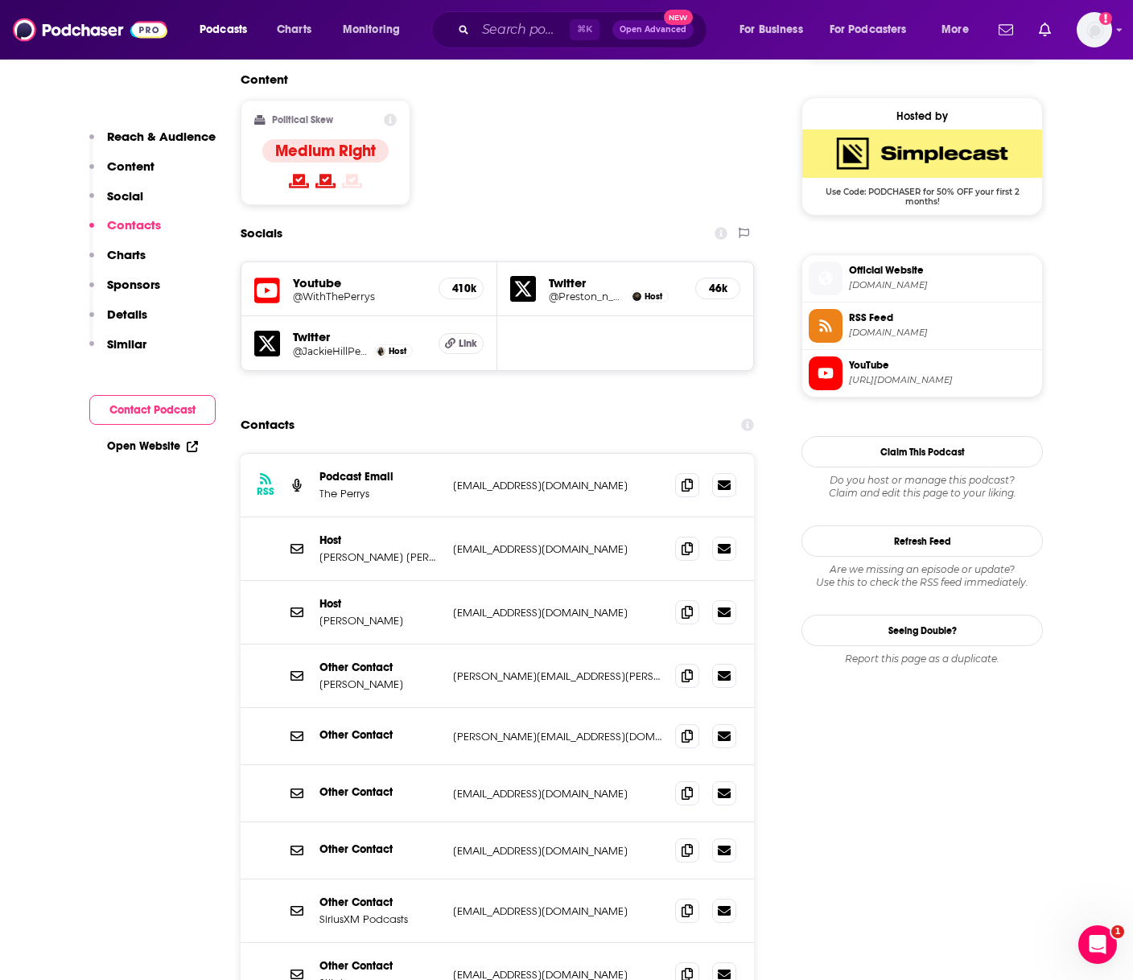
scroll to position [1405, 0]
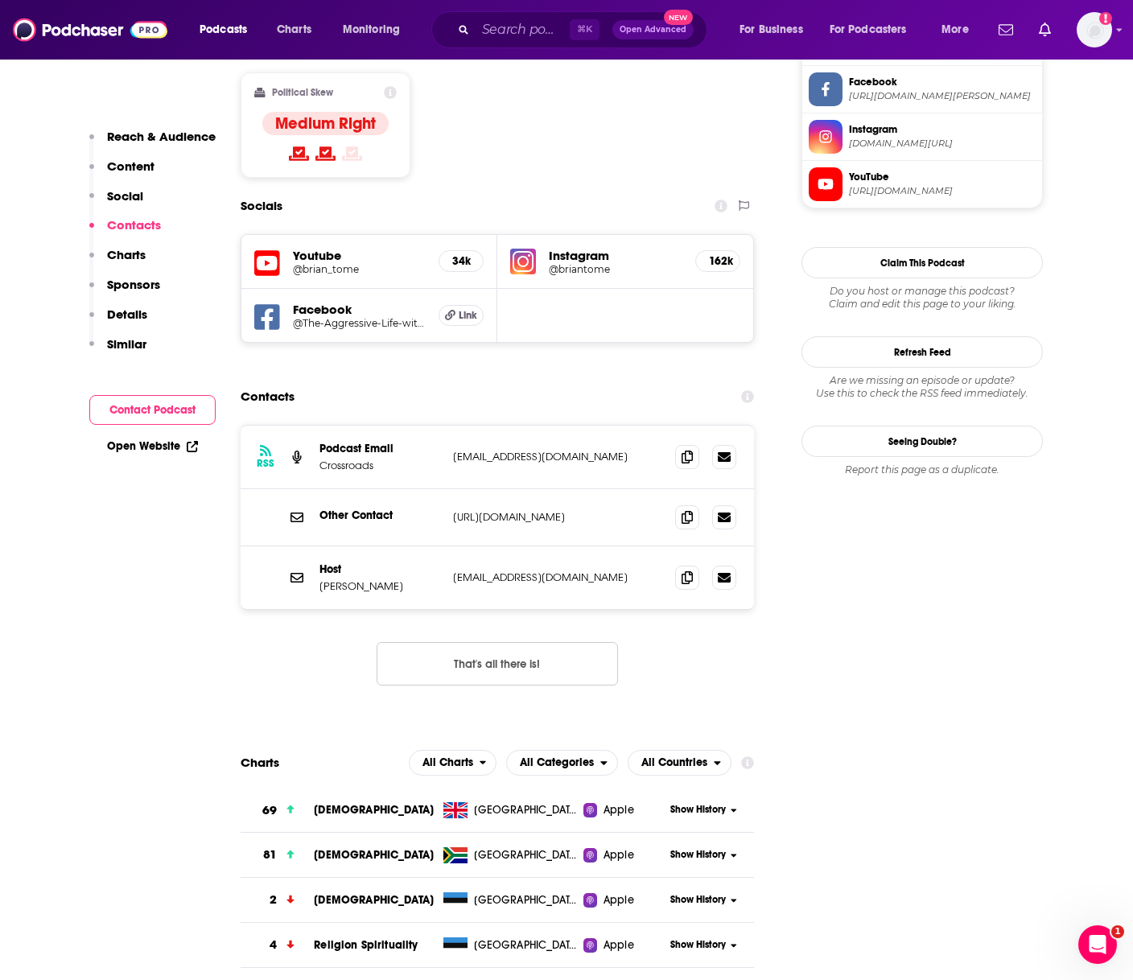
scroll to position [1264, 0]
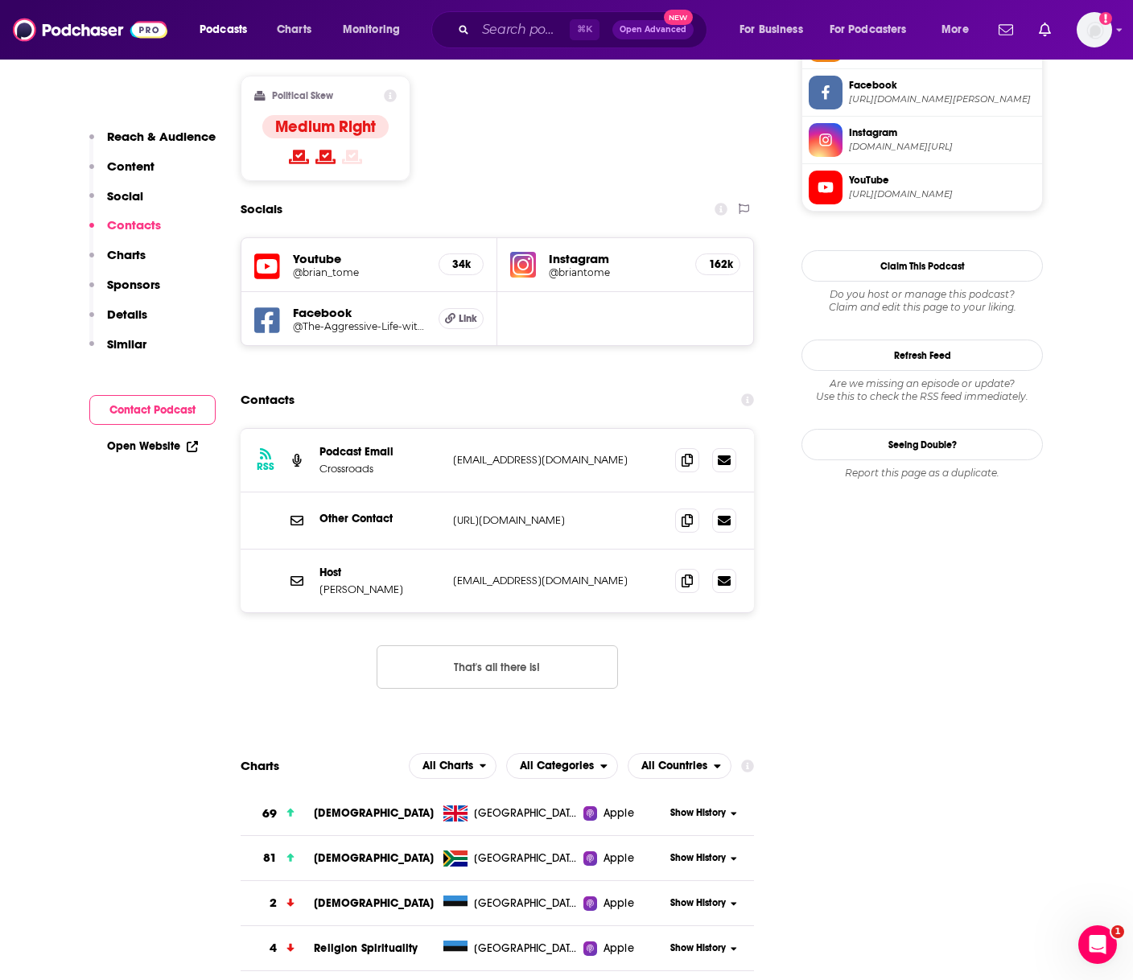
click at [703, 448] on div at bounding box center [705, 460] width 61 height 24
click at [682, 453] on icon at bounding box center [687, 459] width 11 height 13
click at [693, 568] on span at bounding box center [687, 580] width 24 height 24
click at [689, 574] on icon at bounding box center [687, 580] width 11 height 13
click at [697, 508] on span at bounding box center [687, 520] width 24 height 24
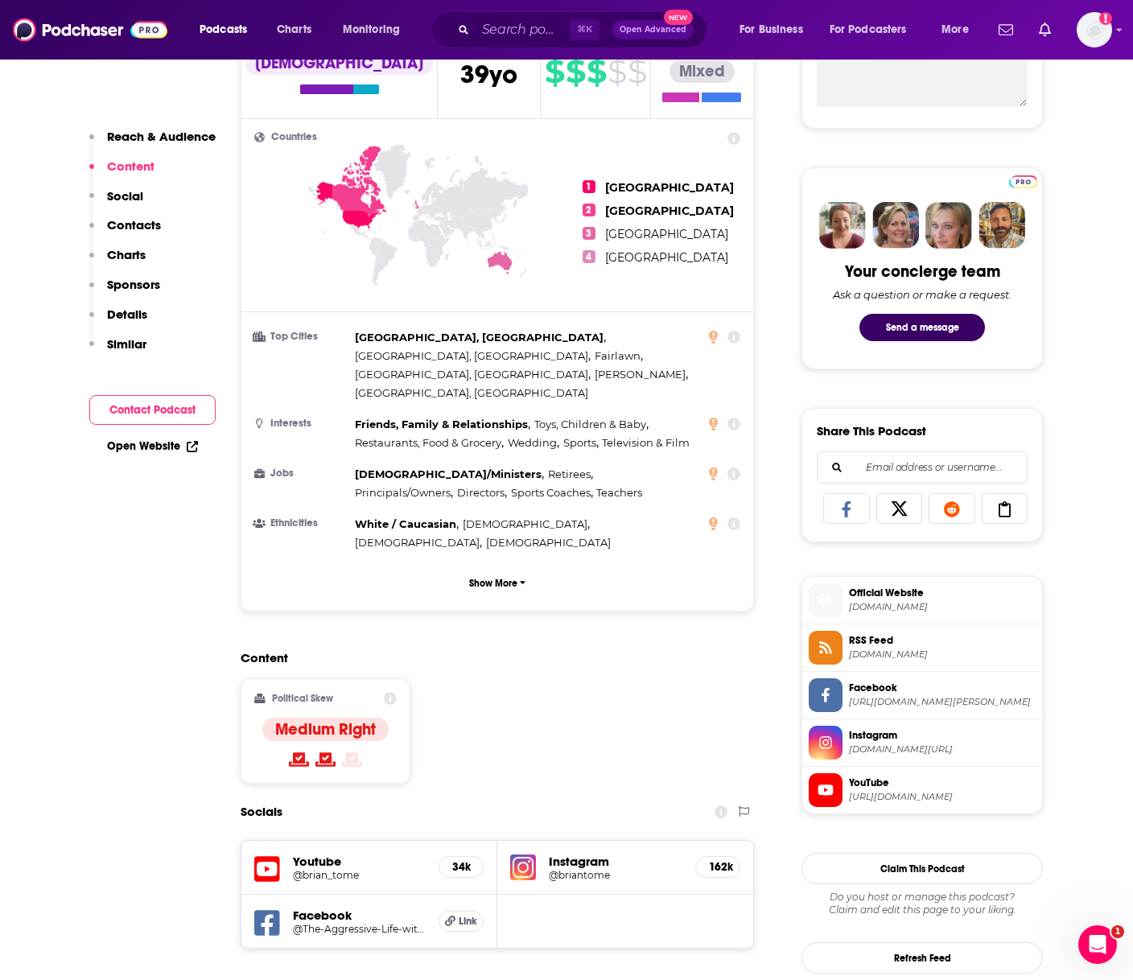
scroll to position [488, 0]
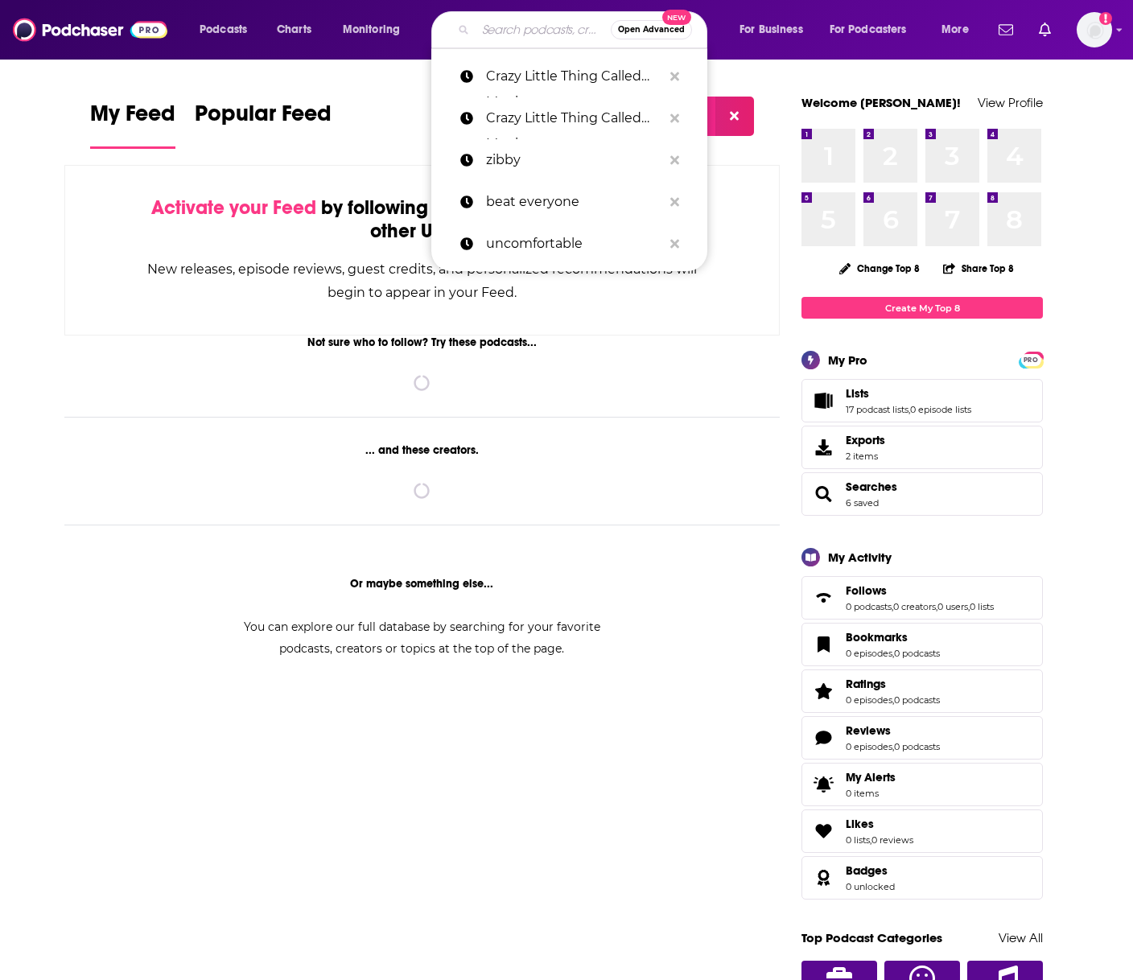
click at [551, 30] on input "Search podcasts, credits, & more..." at bounding box center [543, 30] width 135 height 26
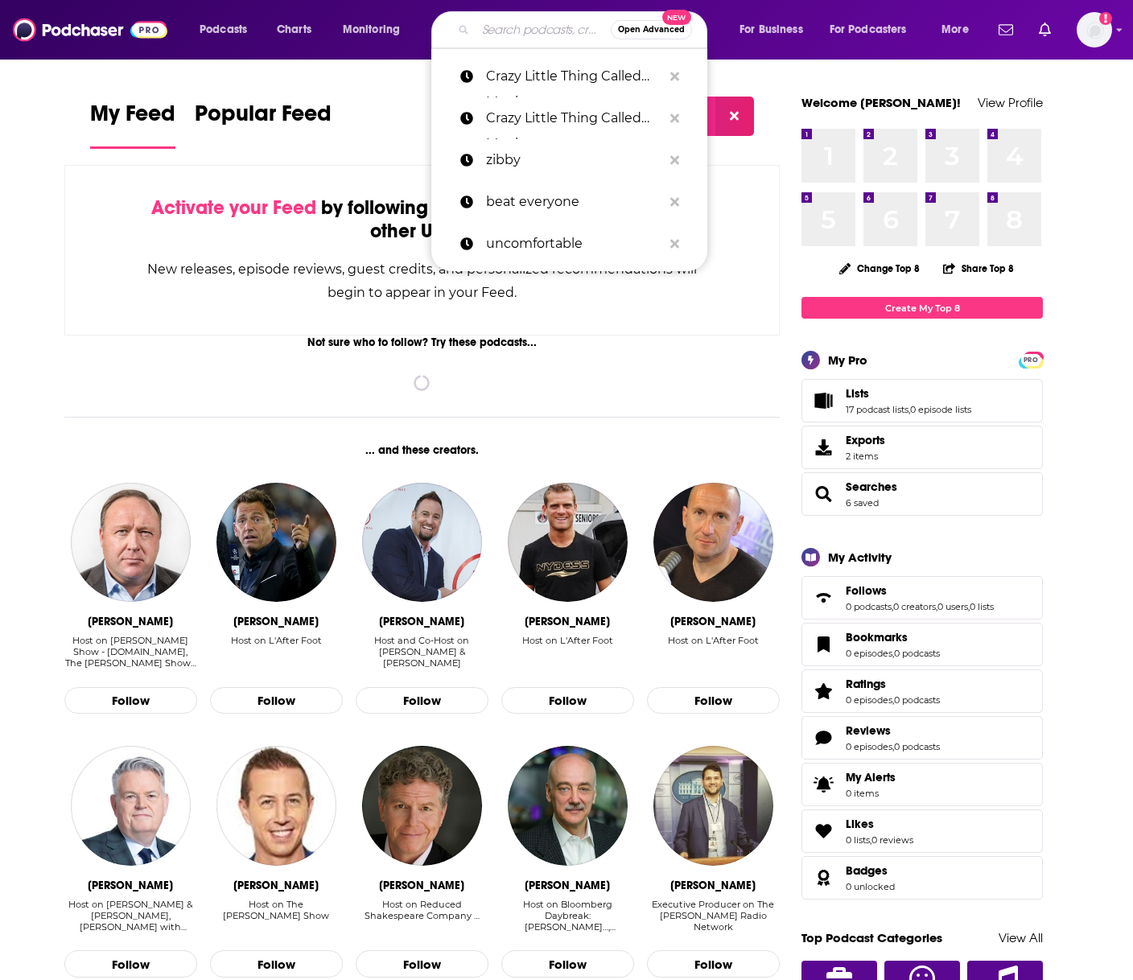
paste input "More to the Story"
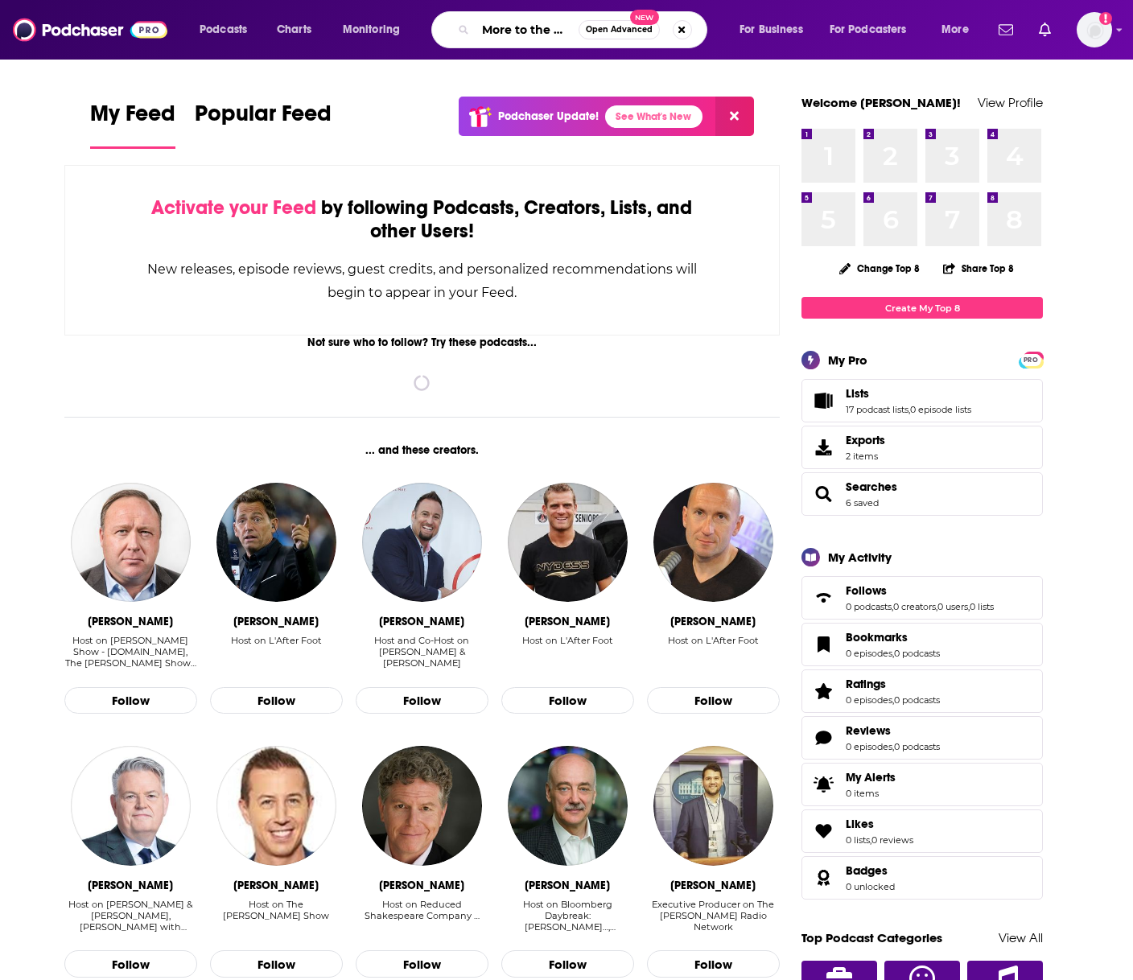
scroll to position [0, 14]
type input "More to the Story"
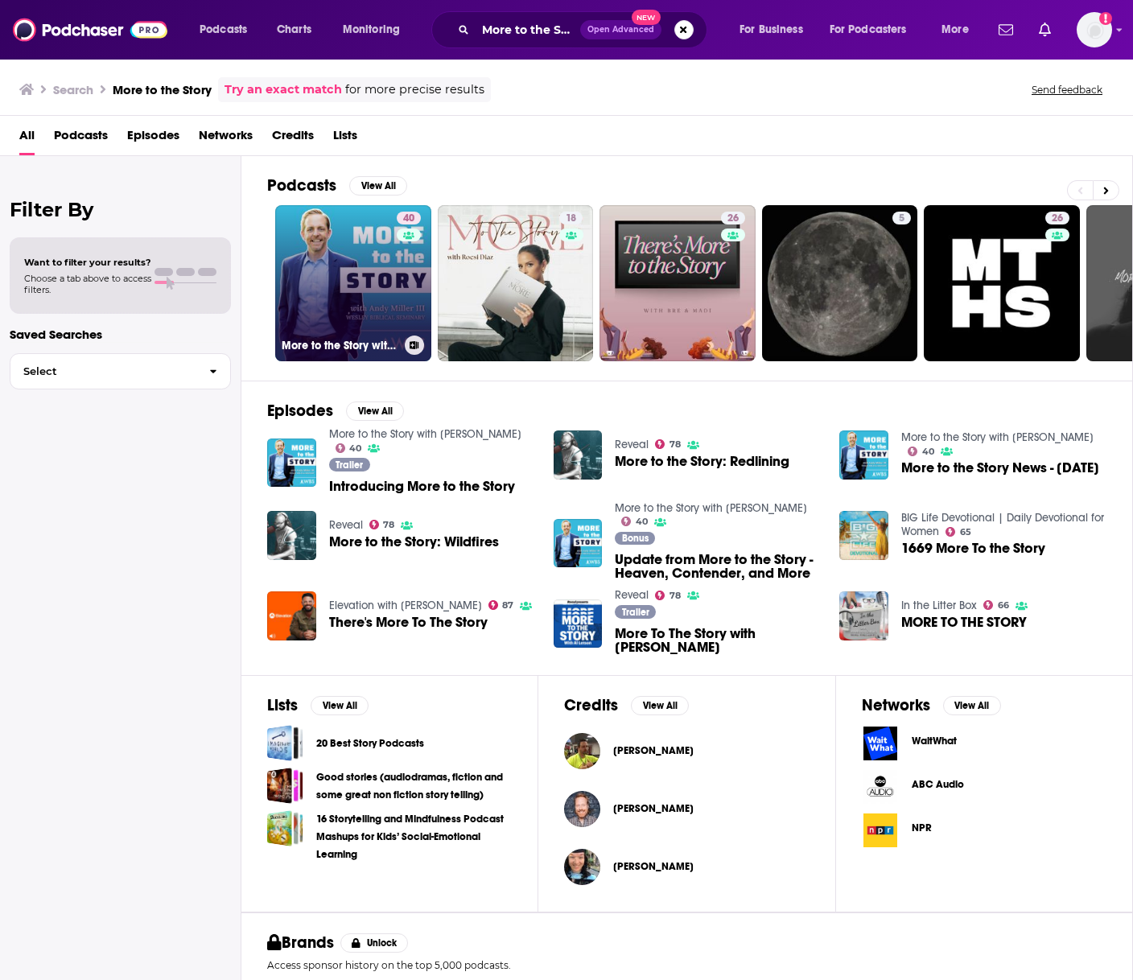
click at [310, 262] on link "40 More to the Story with Andy Miller III" at bounding box center [353, 283] width 156 height 156
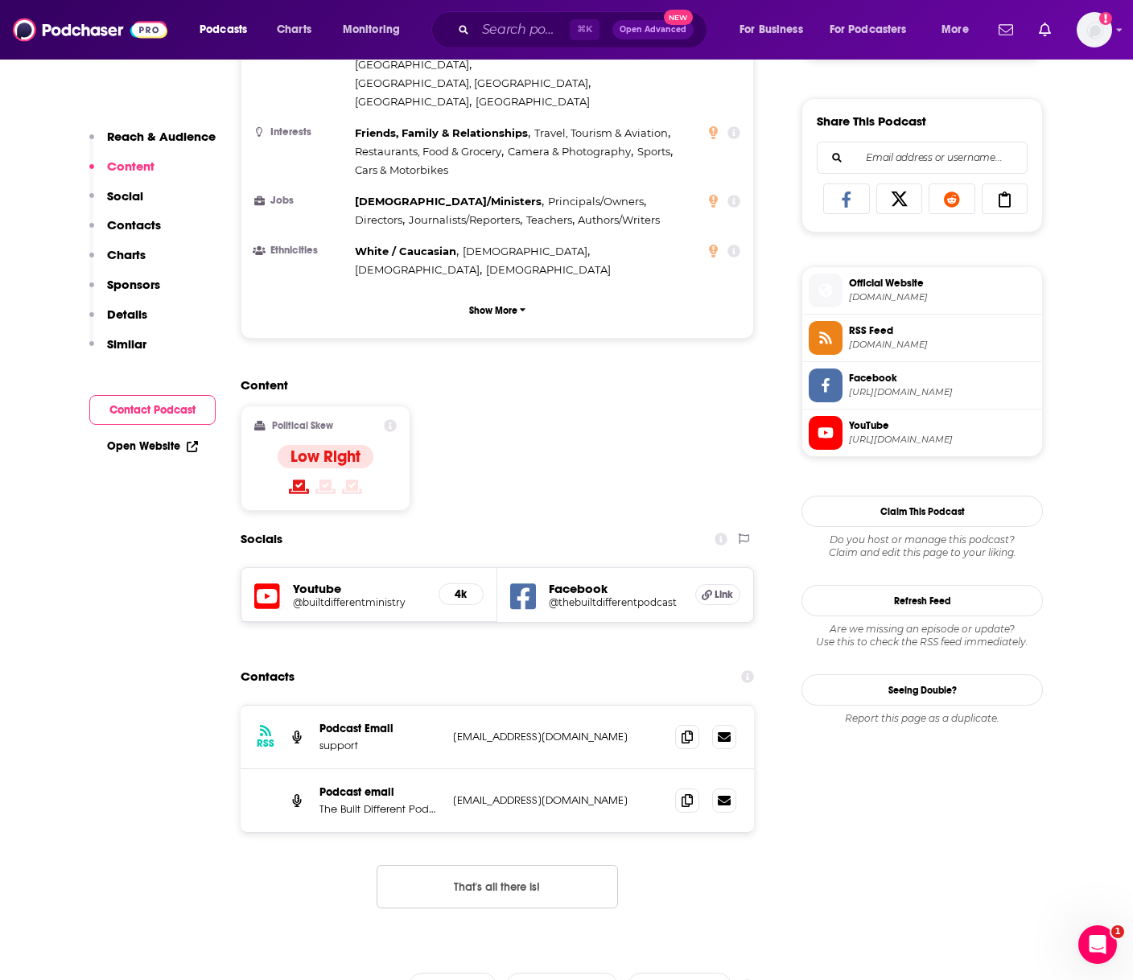
scroll to position [1357, 0]
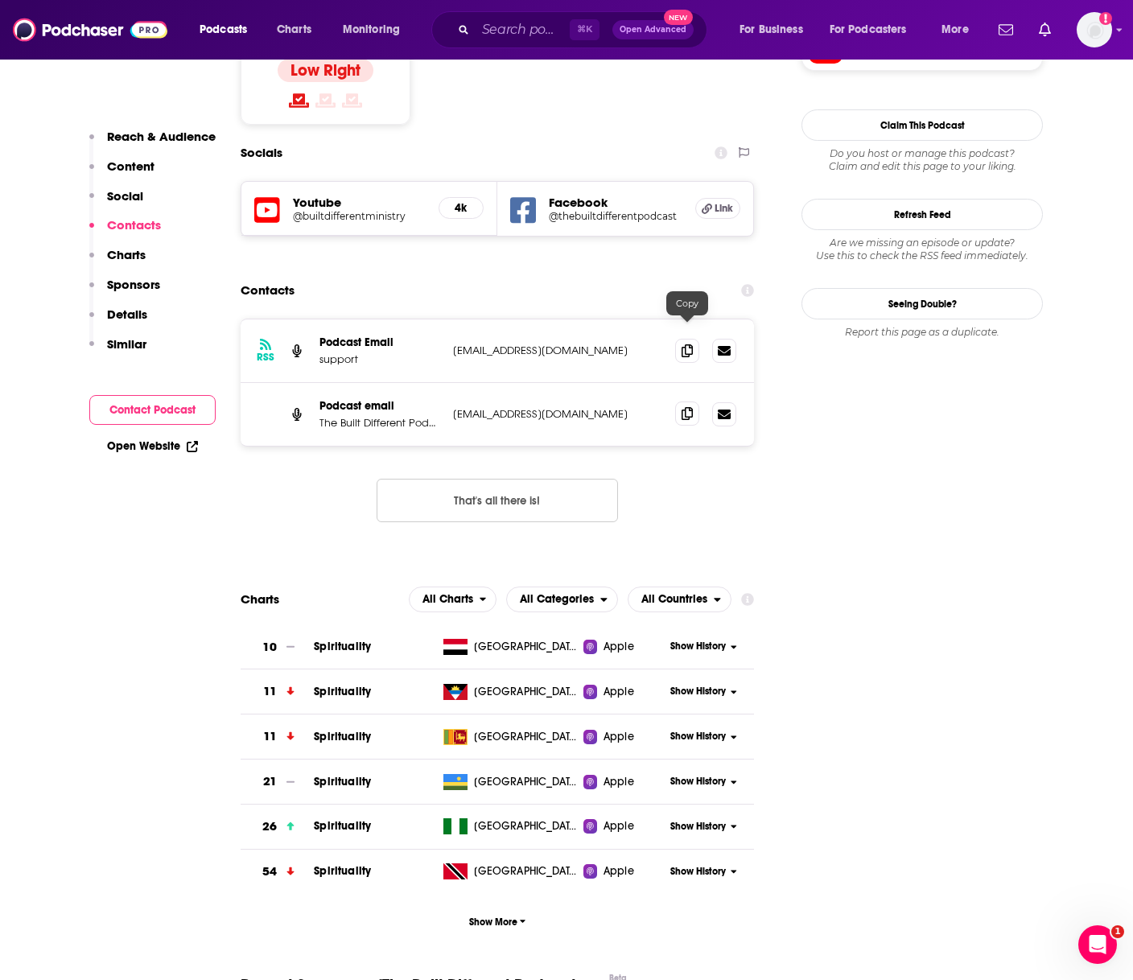
click at [683, 407] on icon at bounding box center [687, 413] width 11 height 13
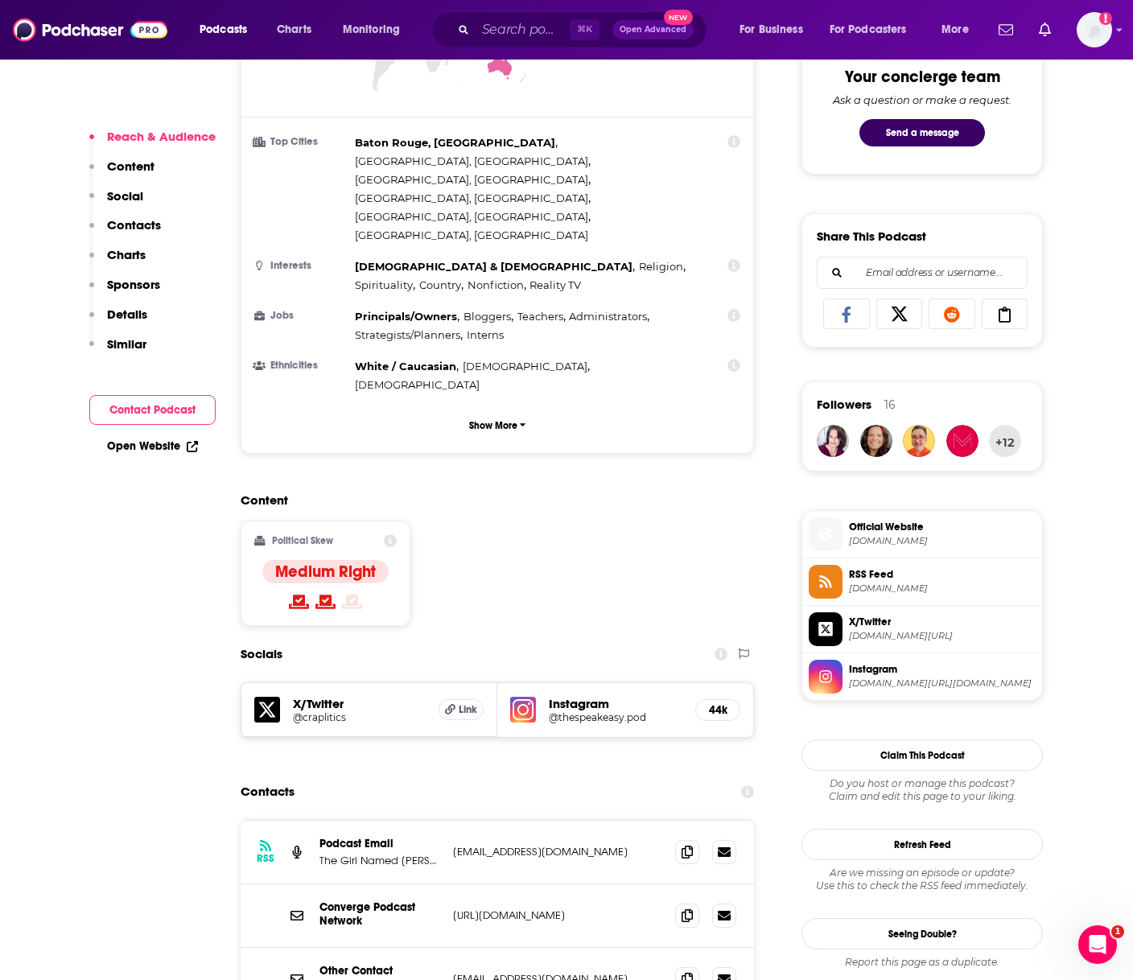
scroll to position [1404, 0]
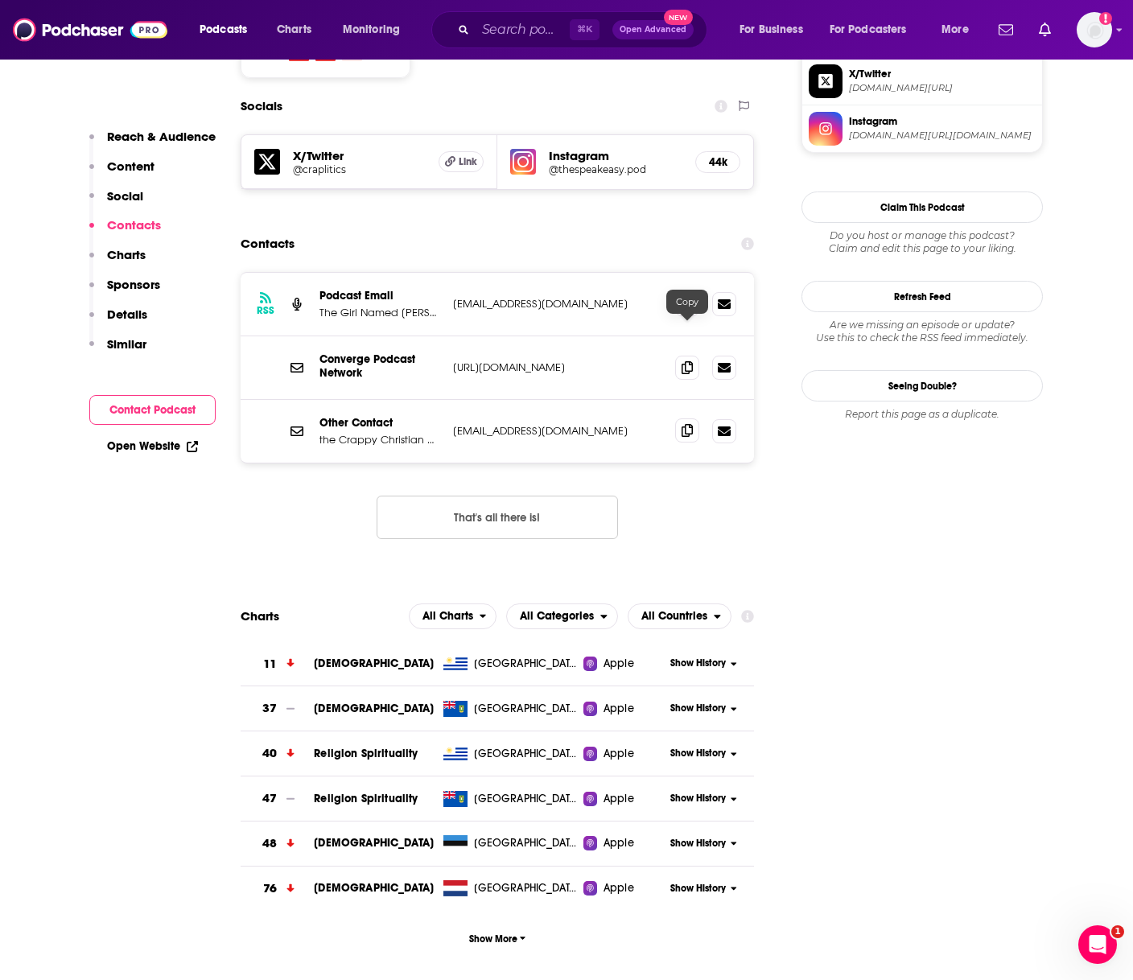
click at [686, 424] on icon at bounding box center [687, 430] width 11 height 13
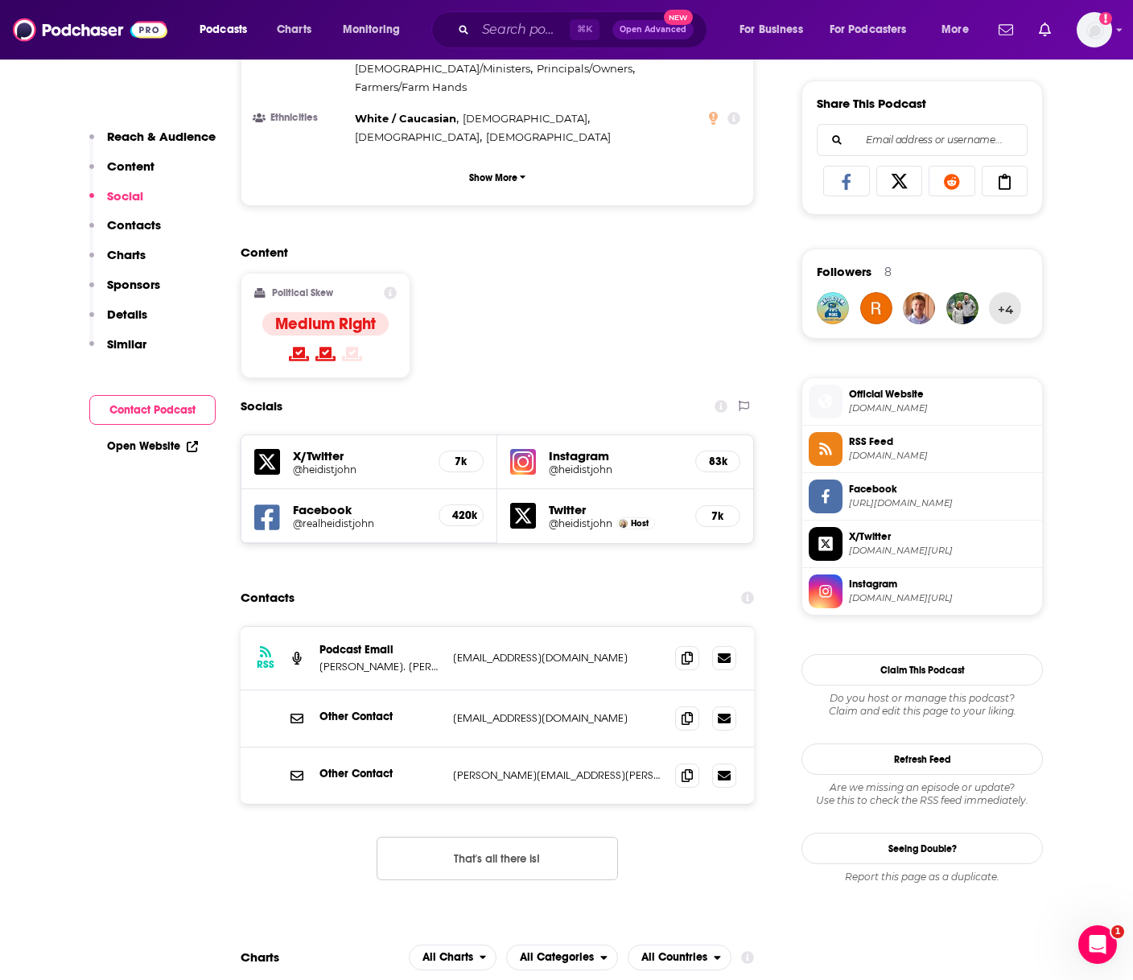
scroll to position [1107, 0]
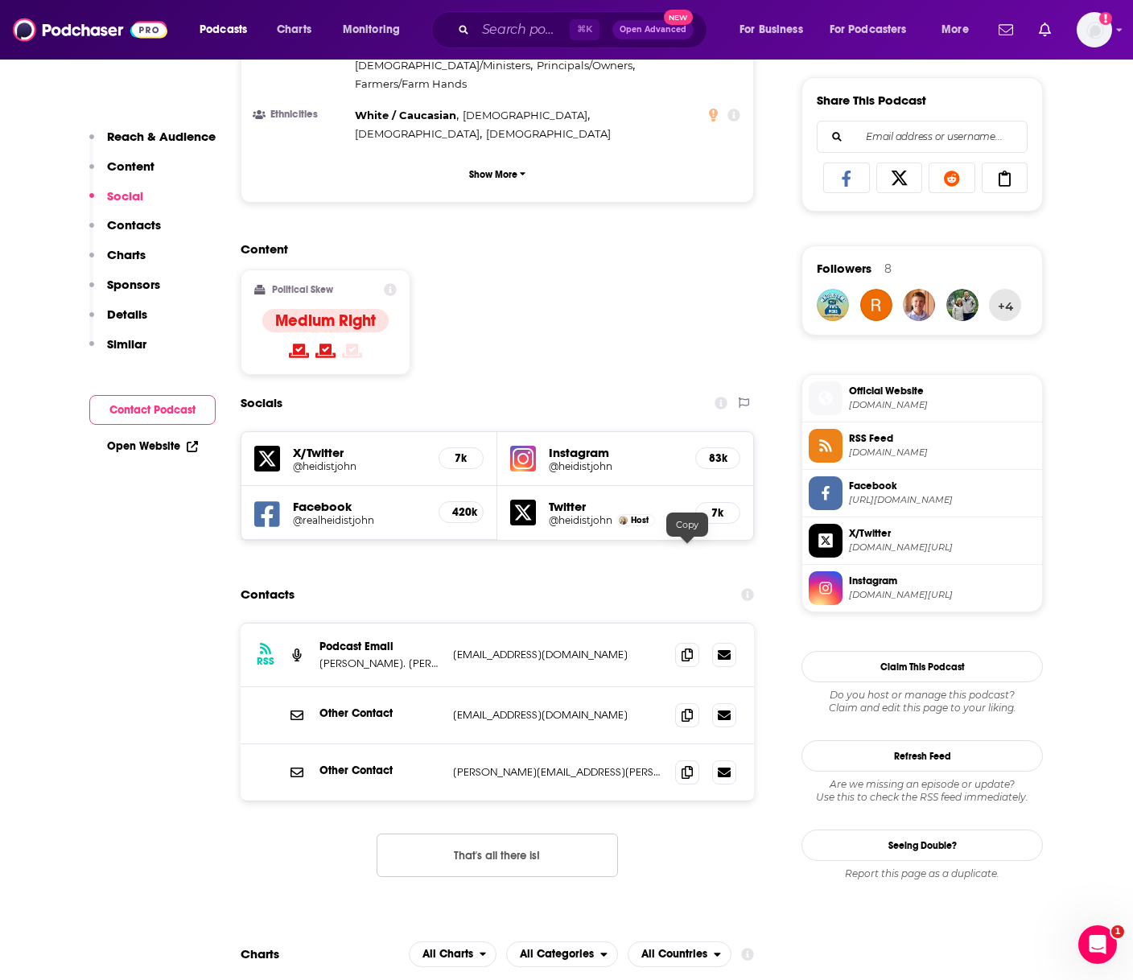
click at [700, 643] on div at bounding box center [705, 655] width 61 height 24
click at [688, 648] on icon at bounding box center [687, 654] width 11 height 13
click at [689, 708] on icon at bounding box center [687, 714] width 11 height 13
click at [680, 760] on span at bounding box center [687, 772] width 24 height 24
